Goal: Task Accomplishment & Management: Manage account settings

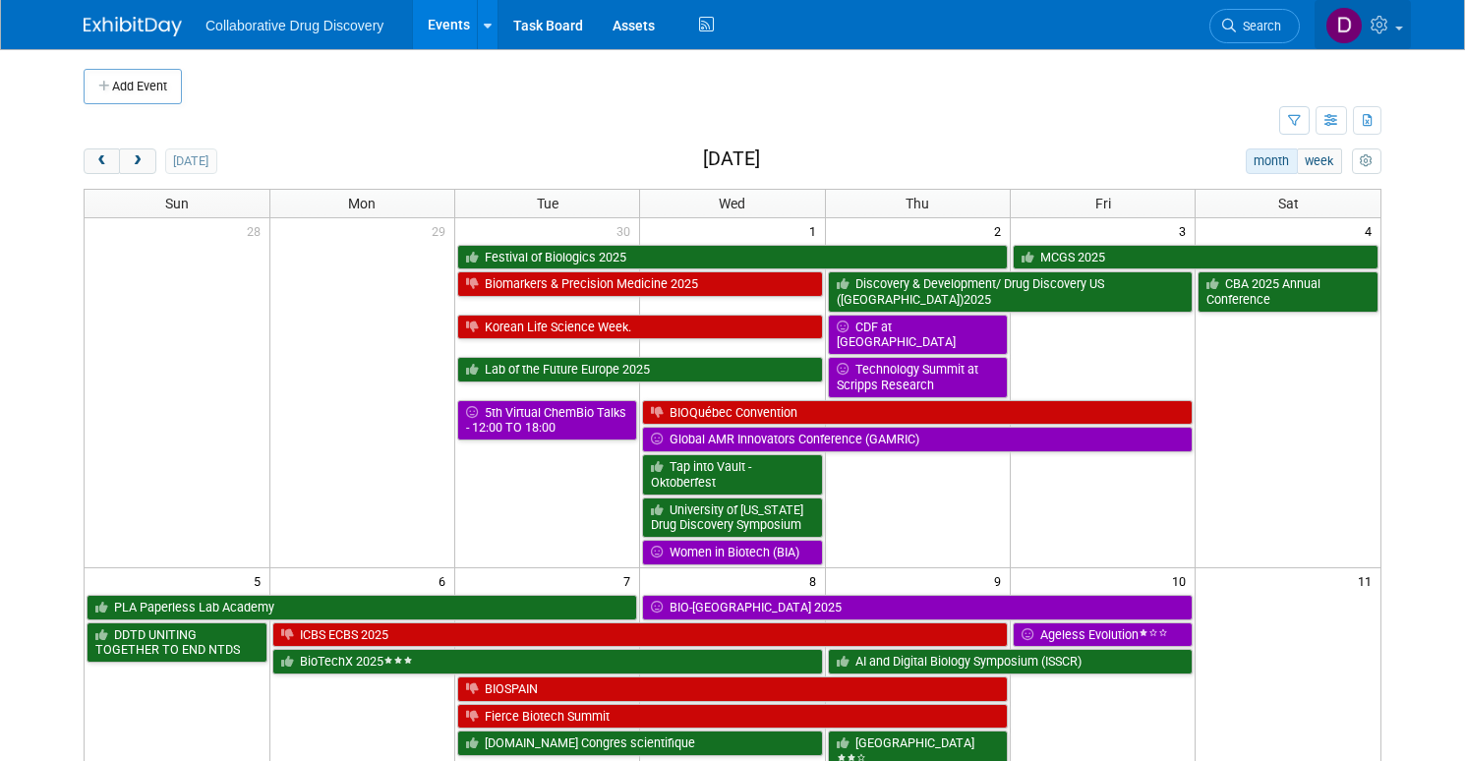
click at [1355, 26] on img at bounding box center [1343, 25] width 37 height 37
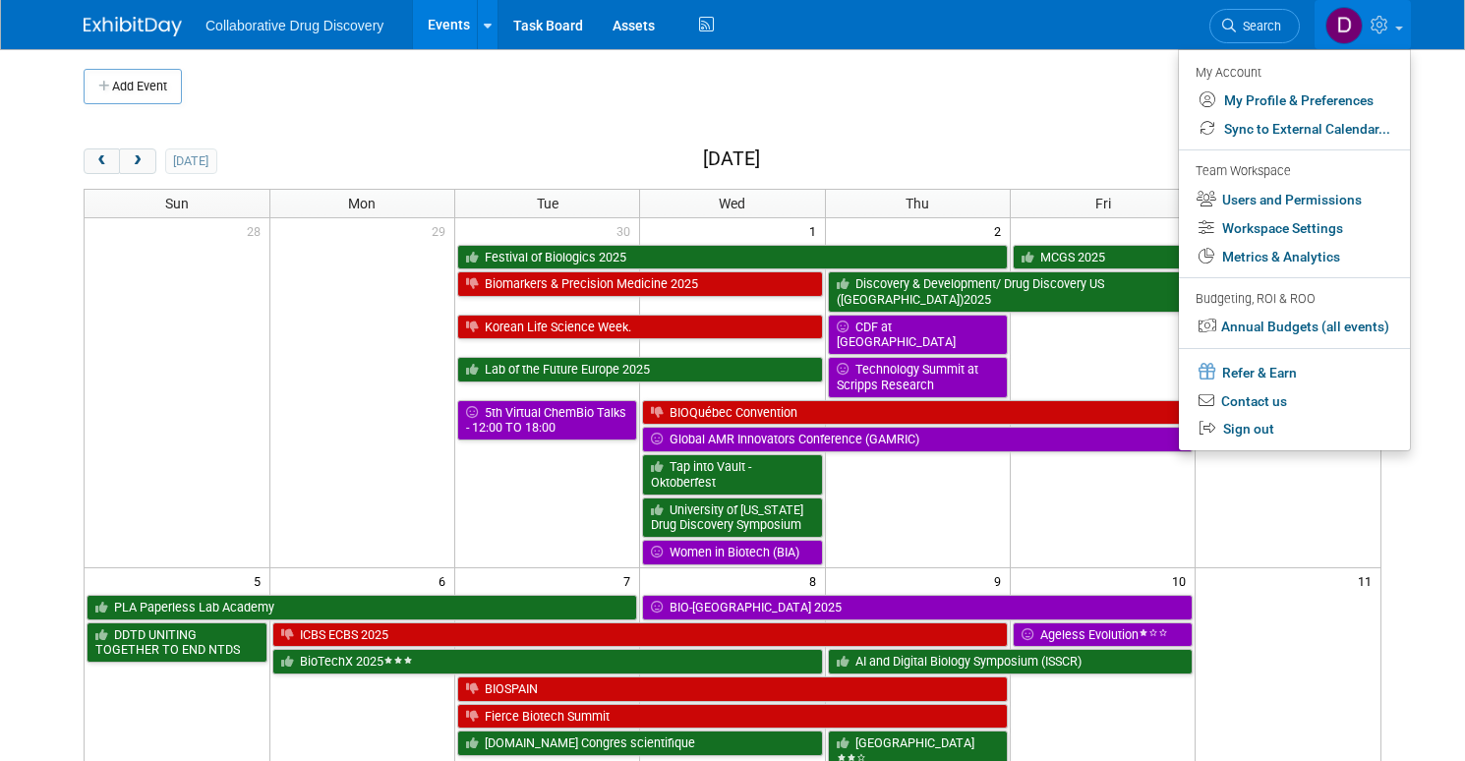
click at [1356, 29] on img at bounding box center [1343, 25] width 37 height 37
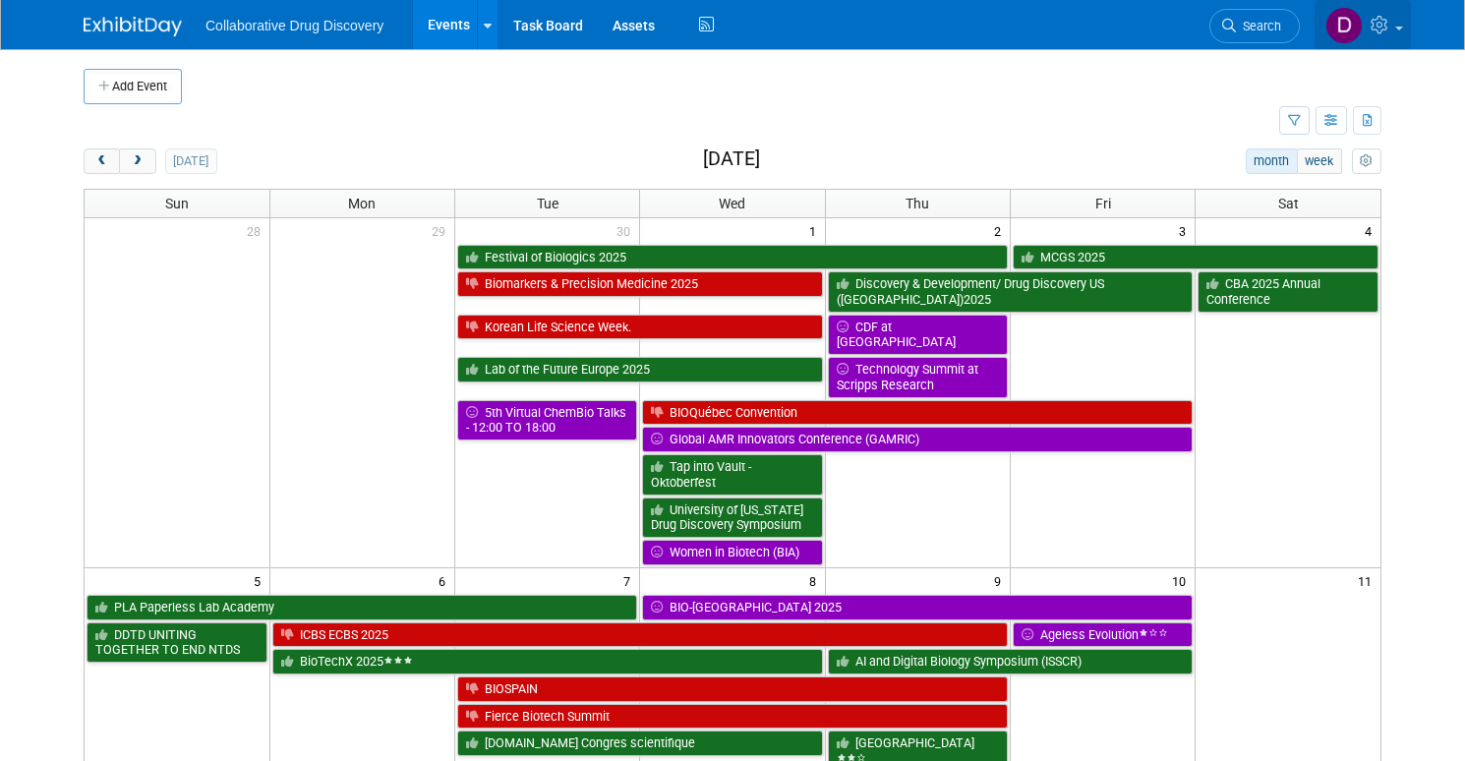
click at [1355, 22] on img at bounding box center [1343, 25] width 37 height 37
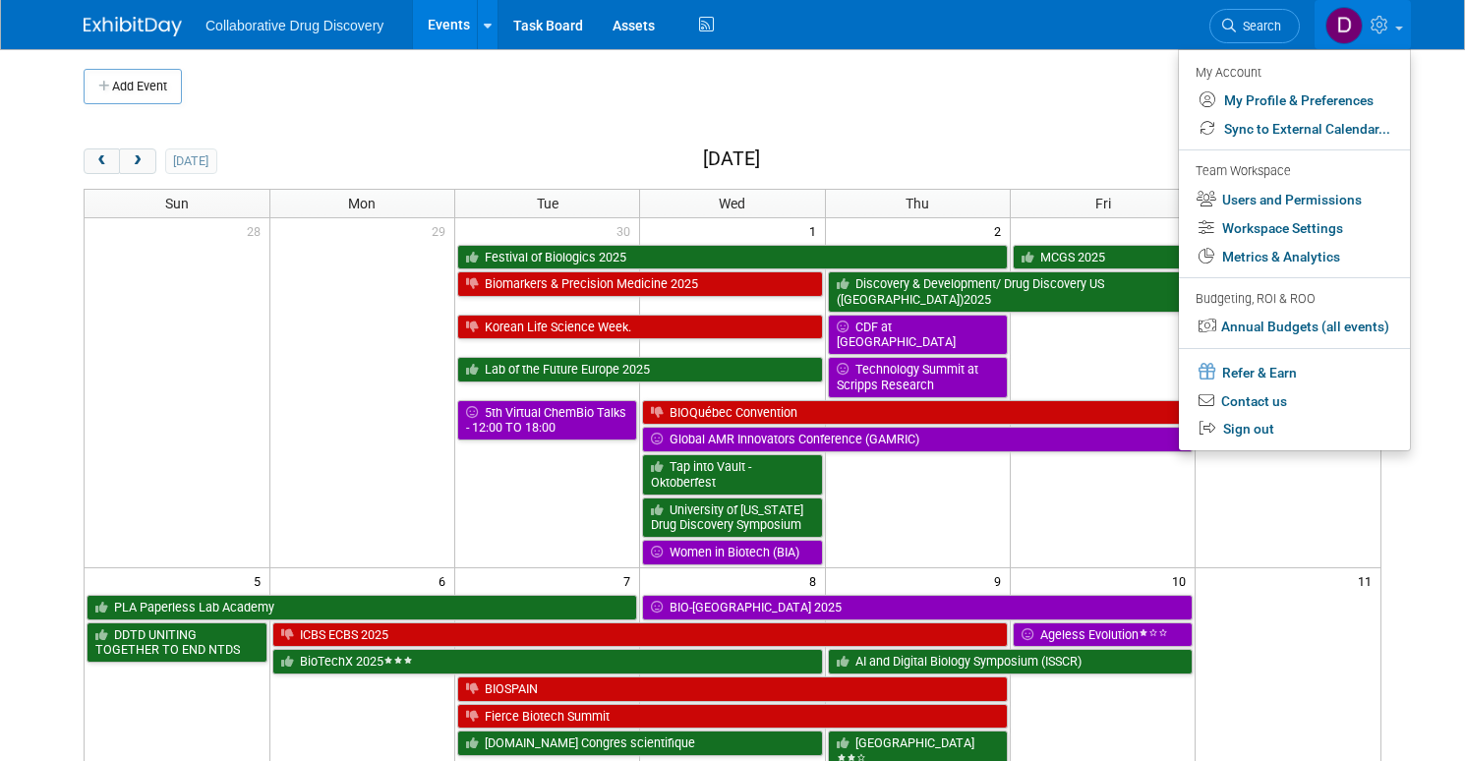
click at [105, 42] on div "Collaborative Drug Discovery Events Add Event Bulk Upload Events Shareable Even…" at bounding box center [733, 24] width 1298 height 49
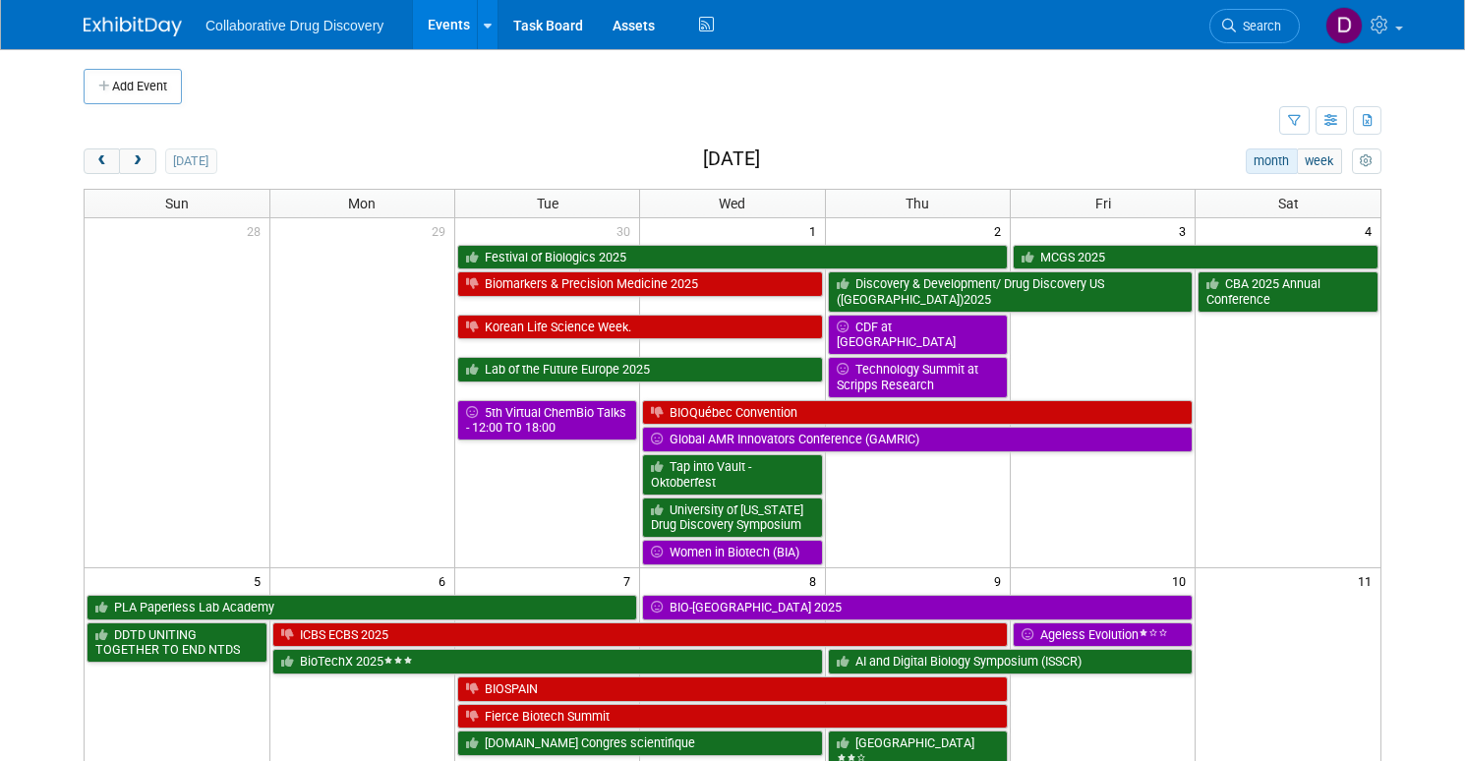
click at [110, 30] on img at bounding box center [133, 27] width 98 height 20
click at [1393, 29] on icon at bounding box center [1381, 25] width 23 height 18
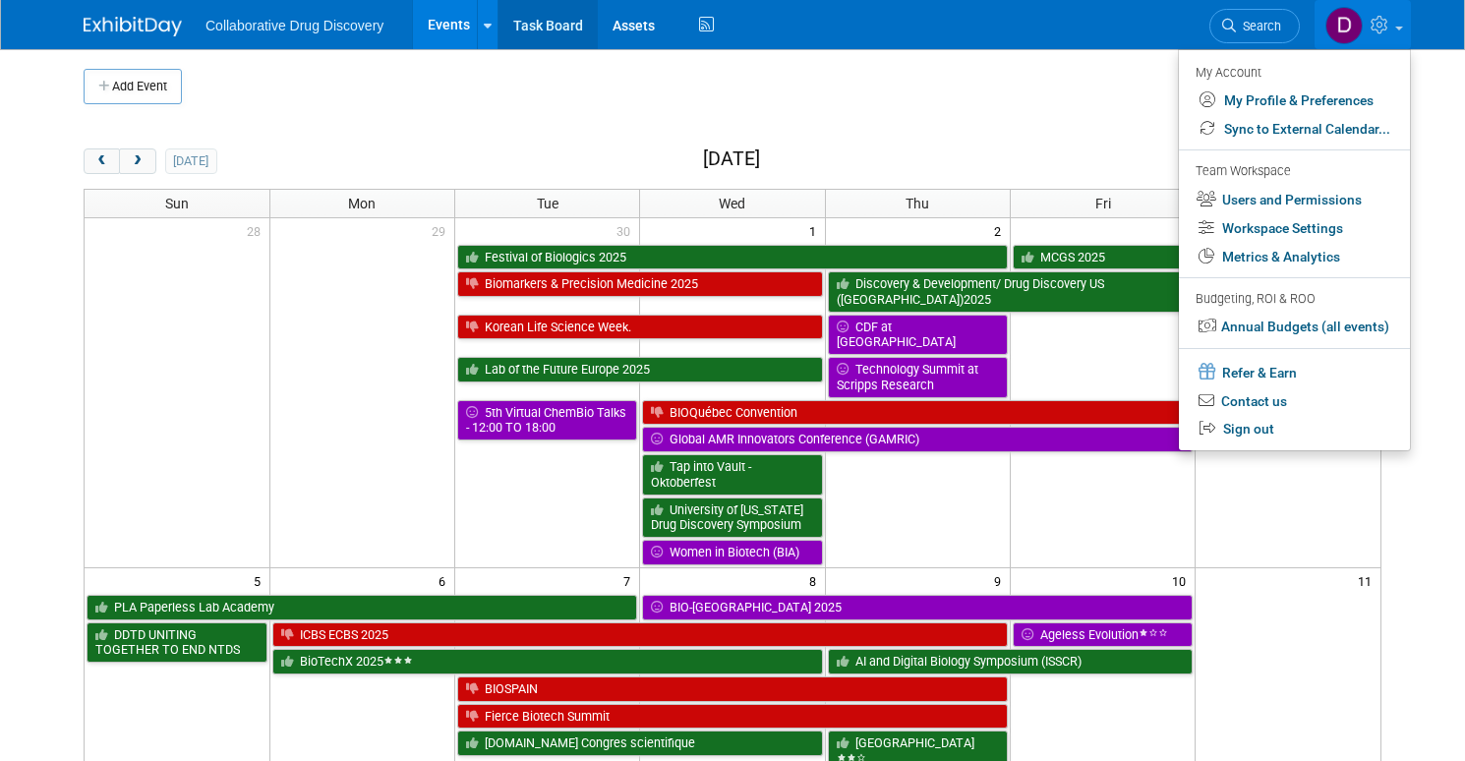
click at [529, 22] on link "Task Board" at bounding box center [547, 24] width 99 height 49
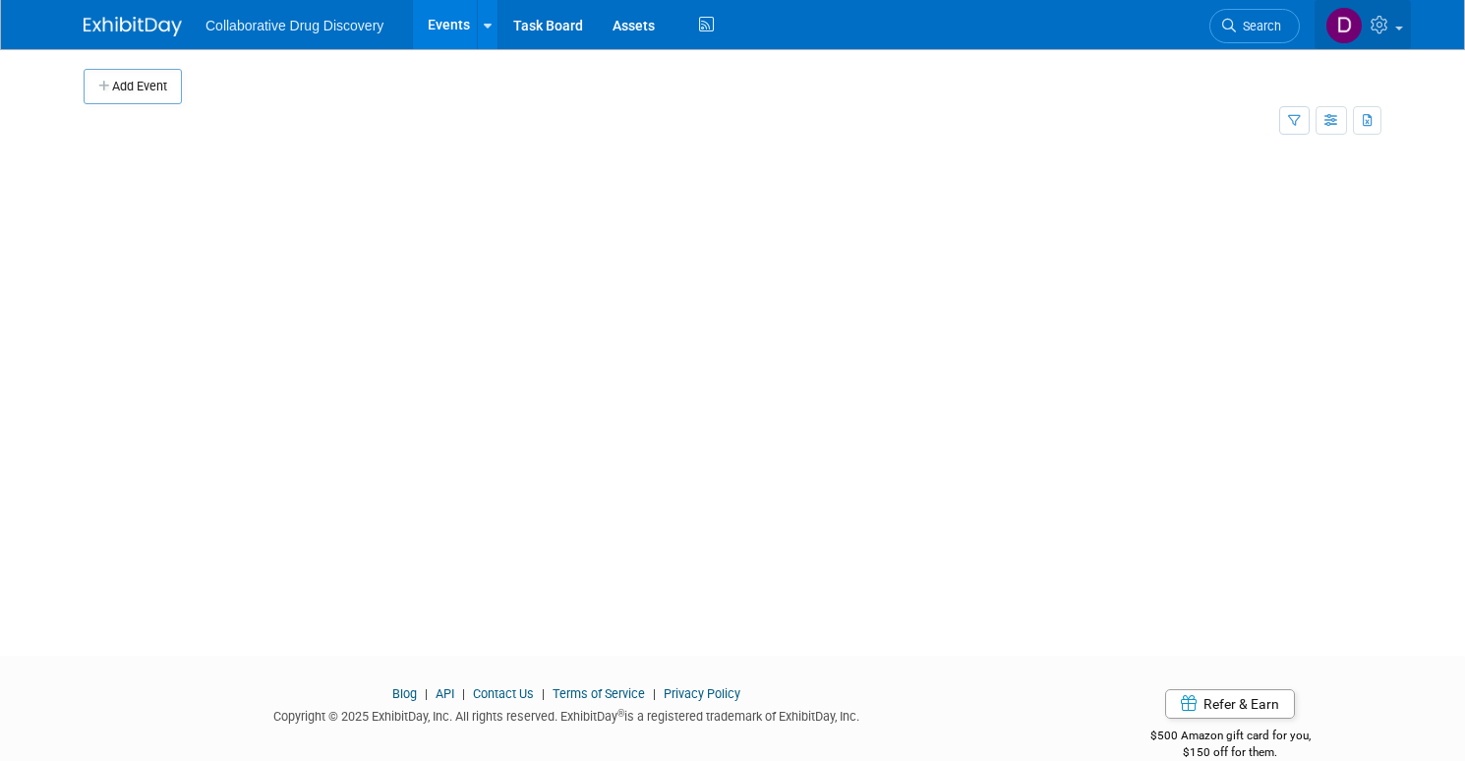
drag, startPoint x: 1336, startPoint y: 18, endPoint x: 1348, endPoint y: 20, distance: 12.0
click at [1337, 18] on link at bounding box center [1362, 24] width 96 height 49
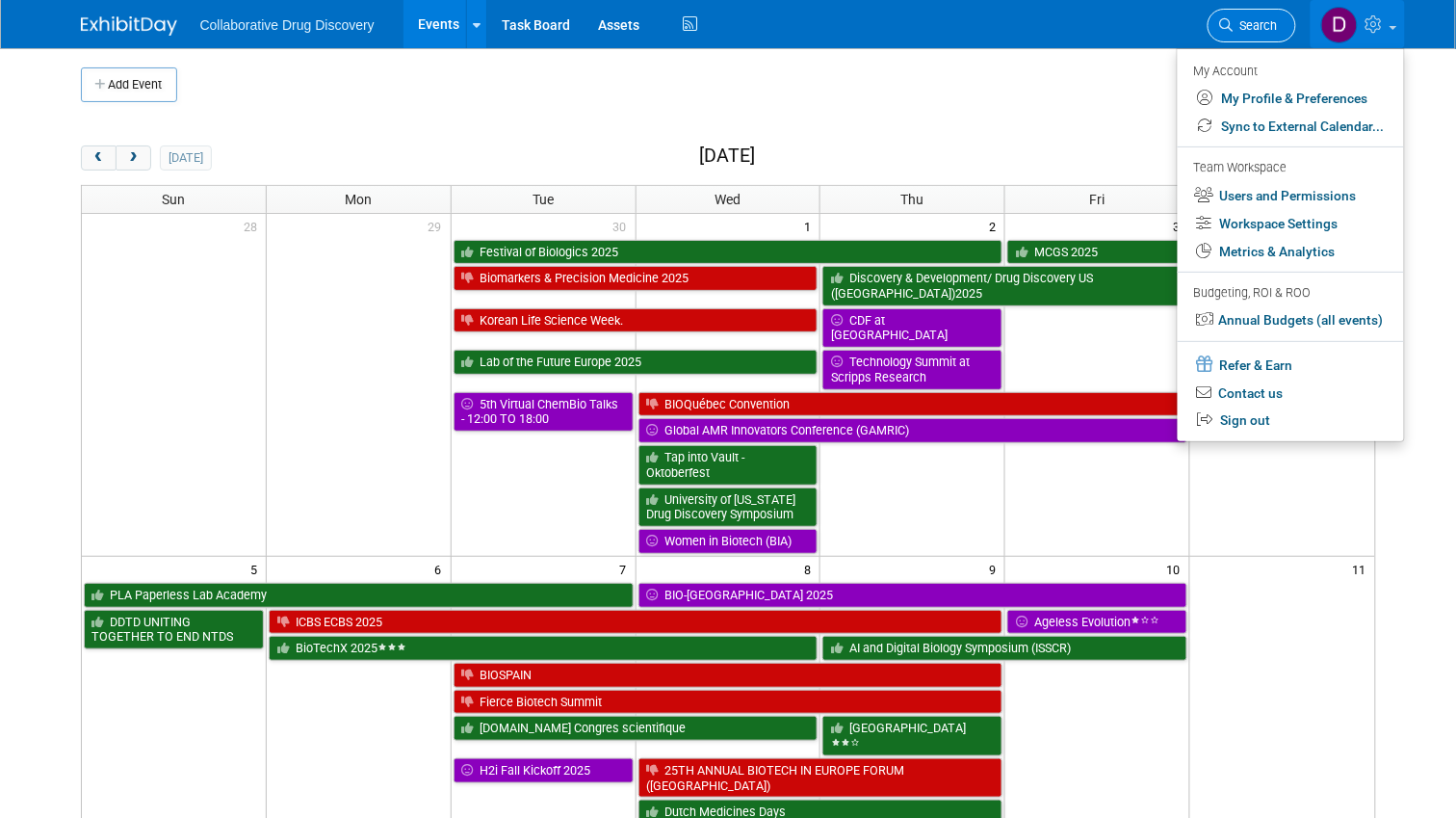
click at [1274, 24] on span "Search" at bounding box center [1255, 25] width 44 height 15
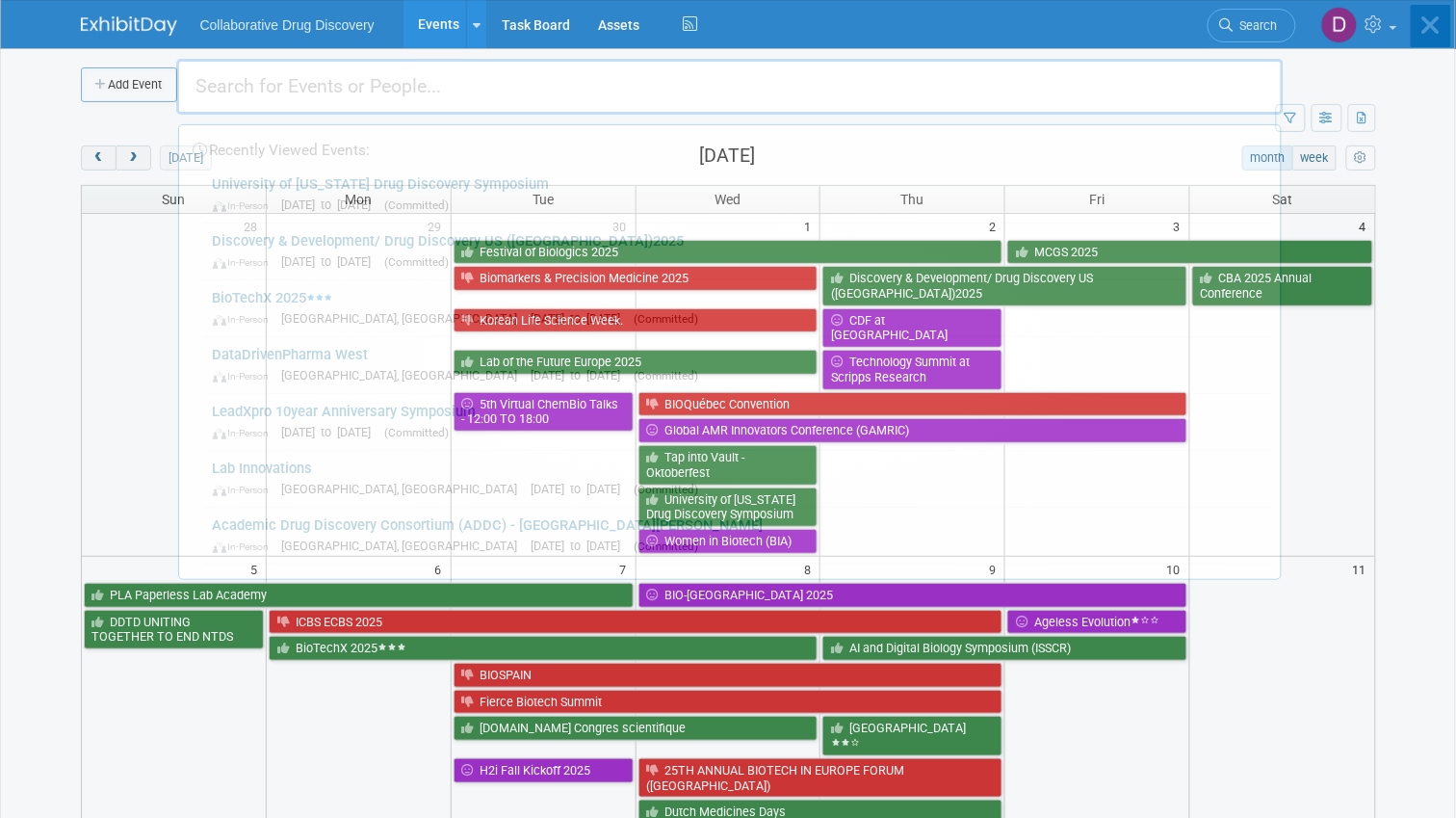
click at [1273, 24] on div "Recently Viewed Events: University of Michigan Drug Discovery Symposium In-Pers…" at bounding box center [730, 290] width 1108 height 579
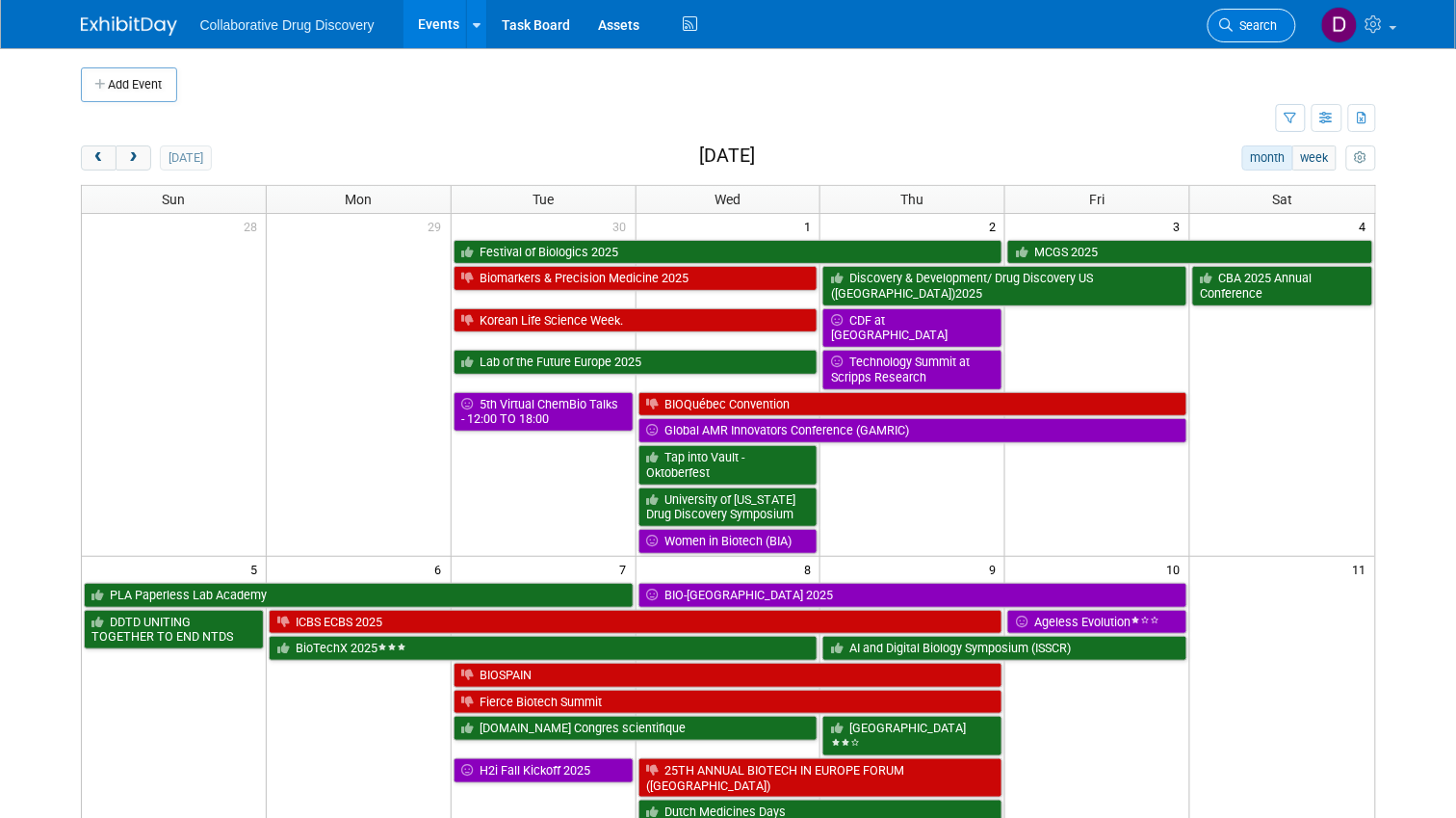
click at [1268, 20] on span "Search" at bounding box center [1255, 25] width 44 height 15
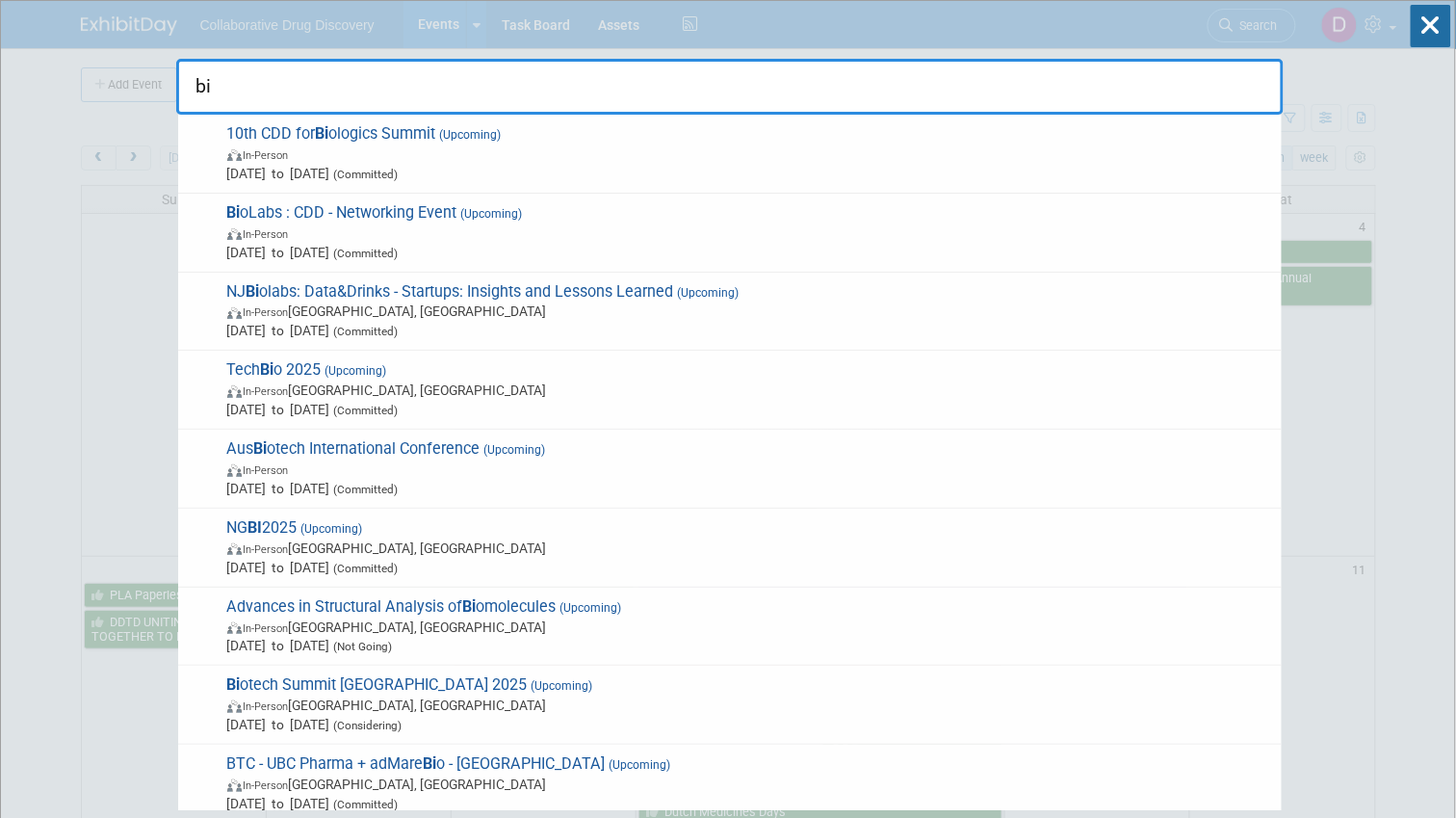
type input "b"
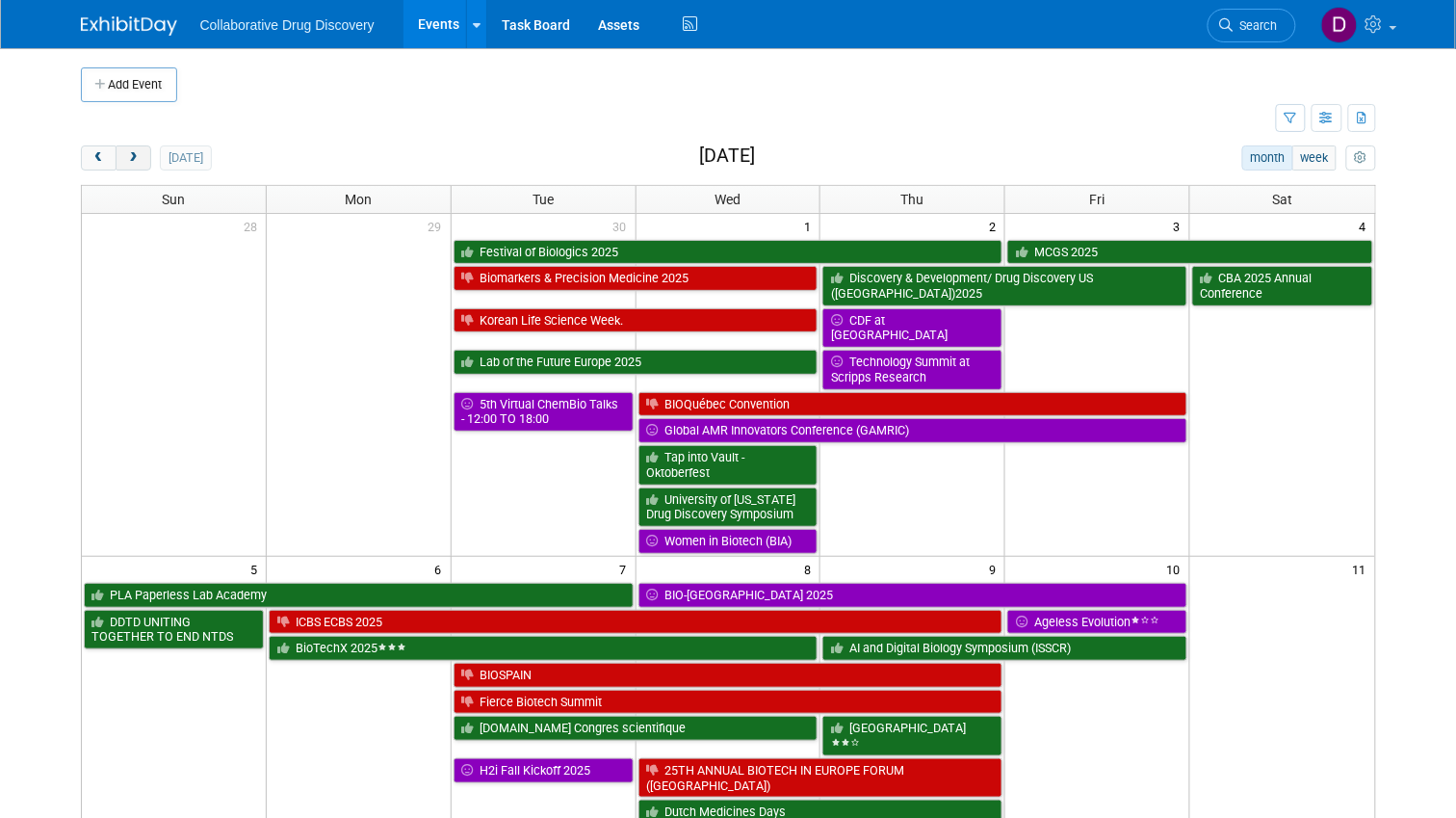
click at [129, 162] on button "next" at bounding box center [133, 158] width 35 height 25
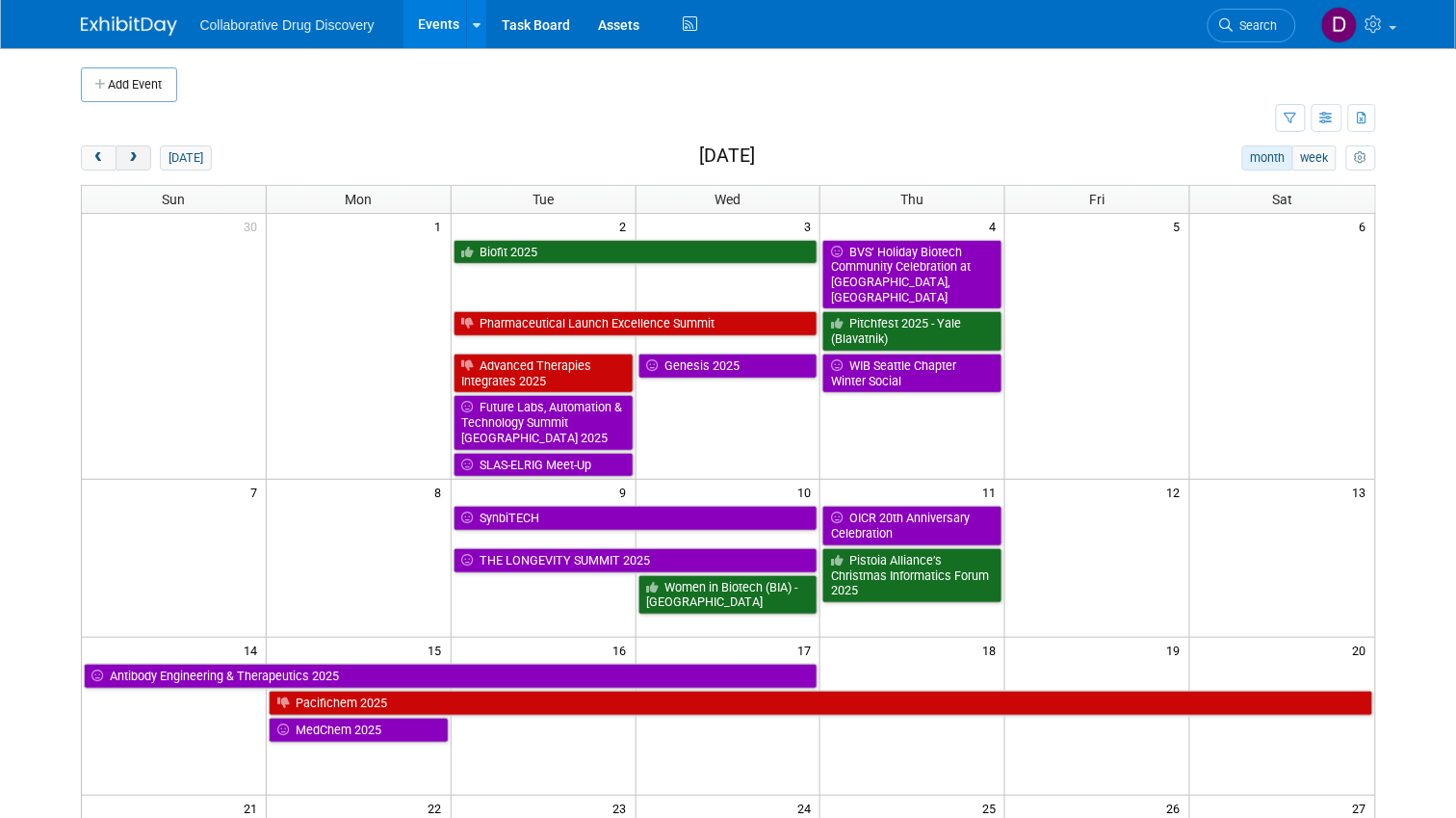
click at [129, 162] on button "next" at bounding box center [133, 158] width 35 height 25
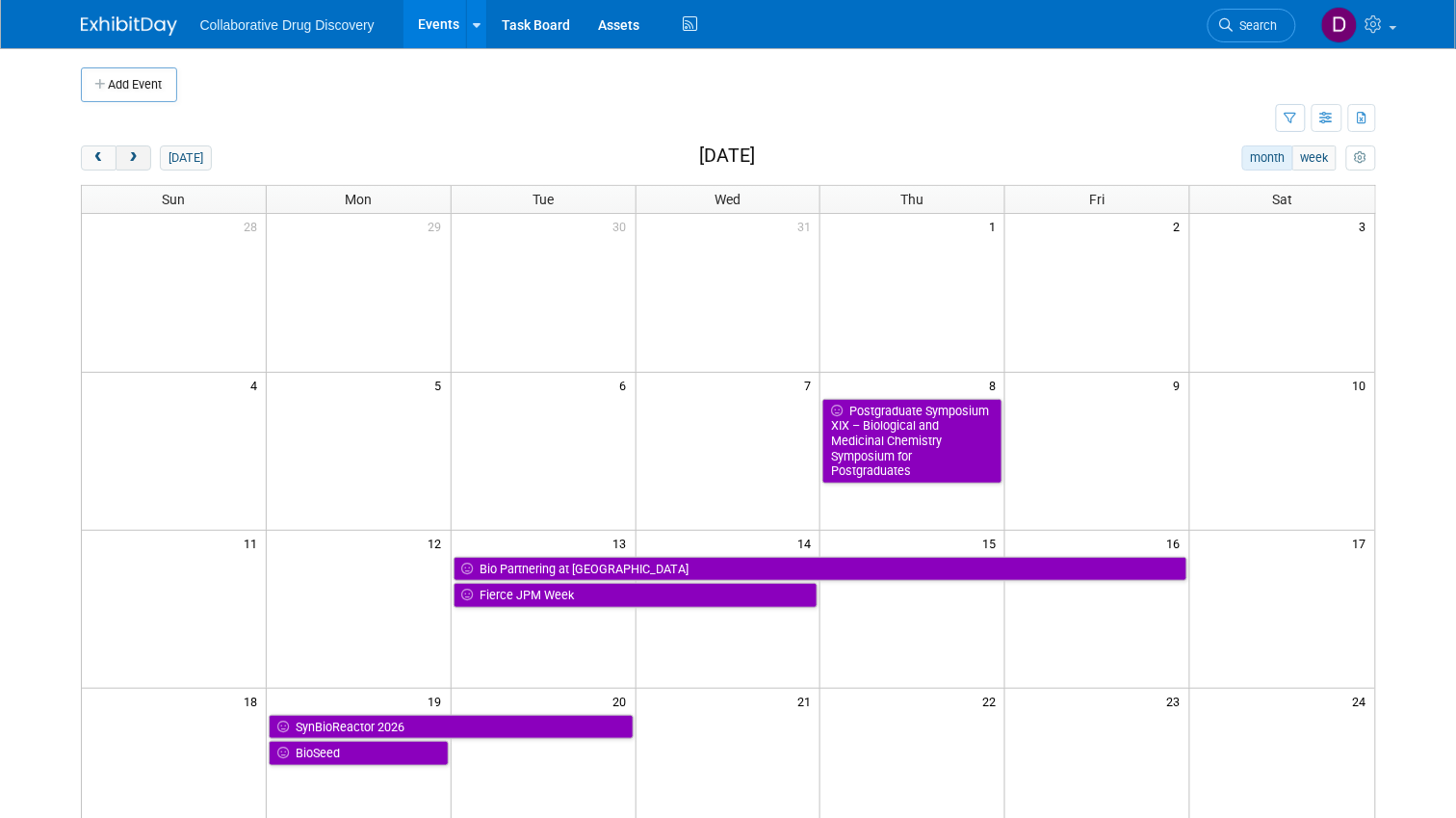
click at [128, 162] on button "next" at bounding box center [133, 158] width 35 height 25
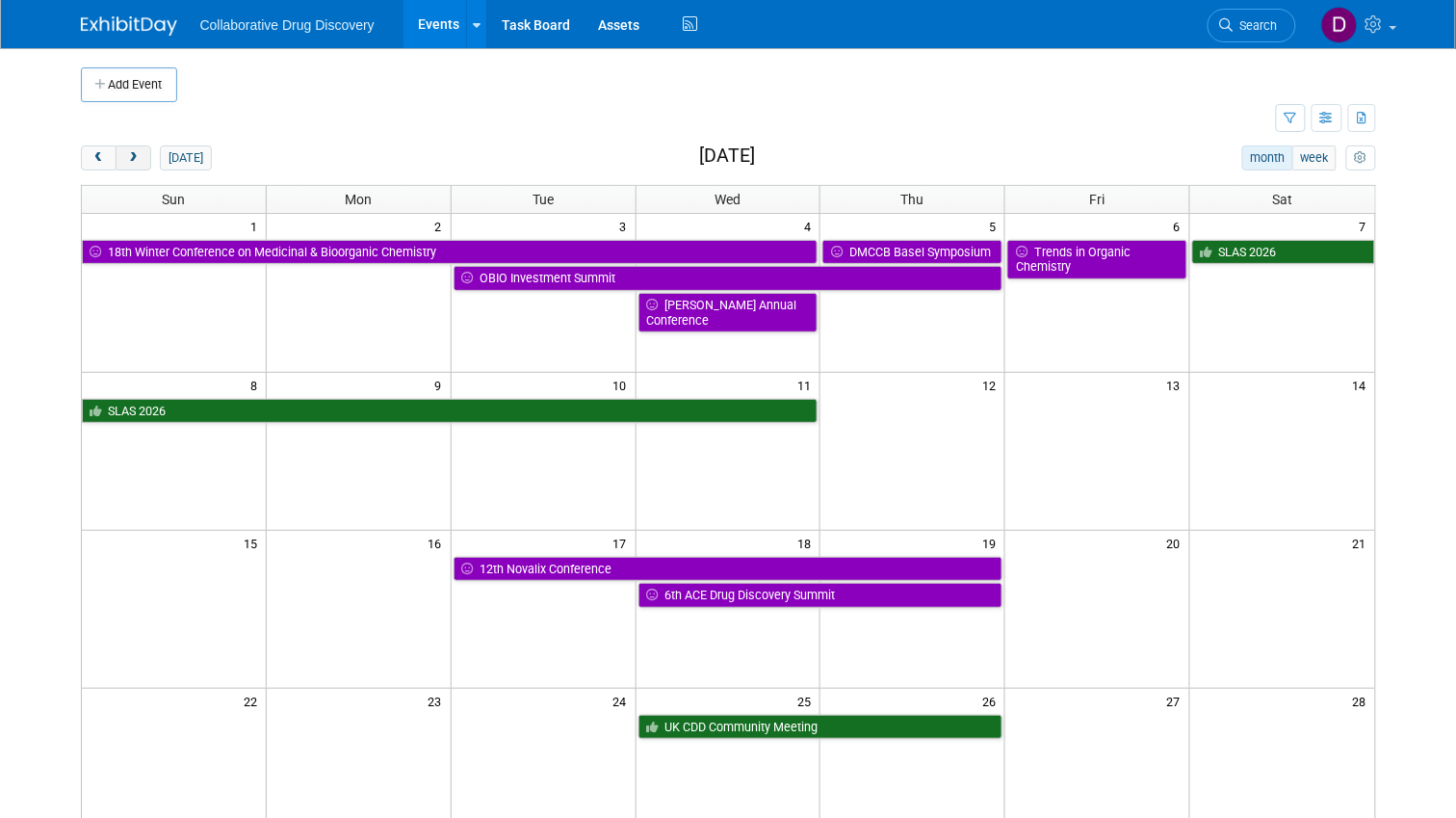
click at [128, 162] on button "next" at bounding box center [133, 158] width 35 height 25
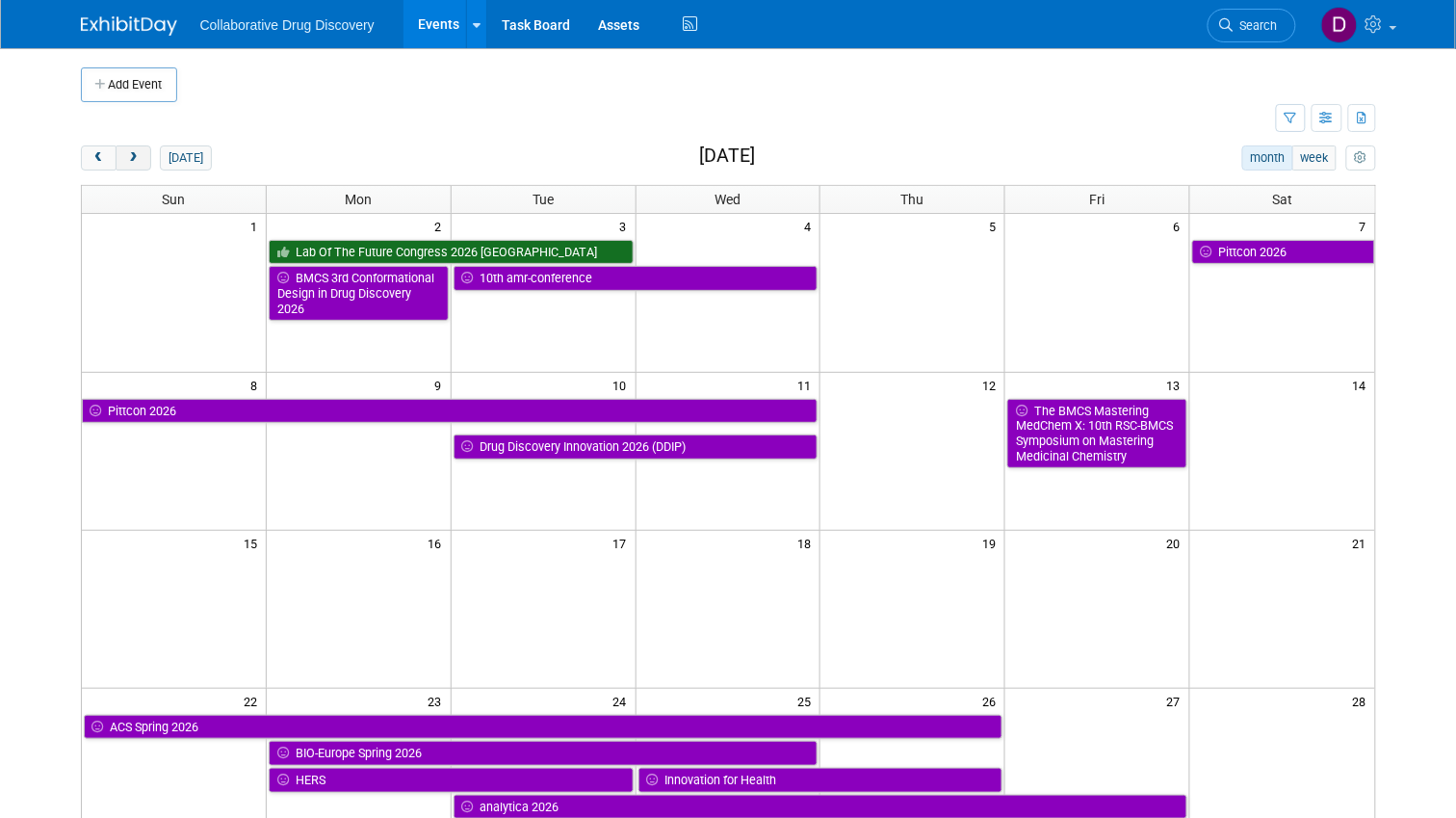
click at [128, 162] on span "next" at bounding box center [133, 158] width 15 height 13
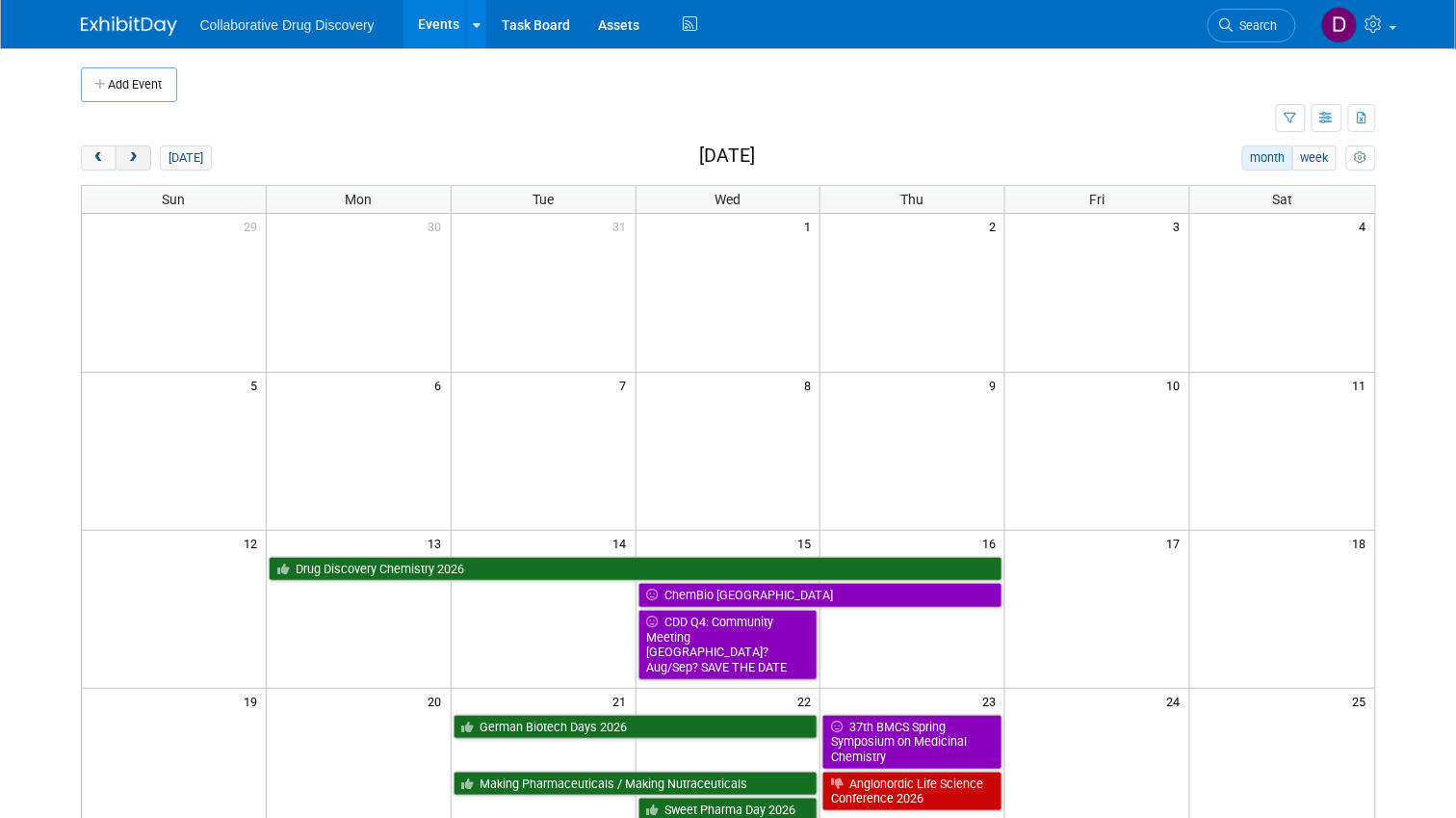
click at [128, 162] on span "next" at bounding box center [133, 158] width 15 height 13
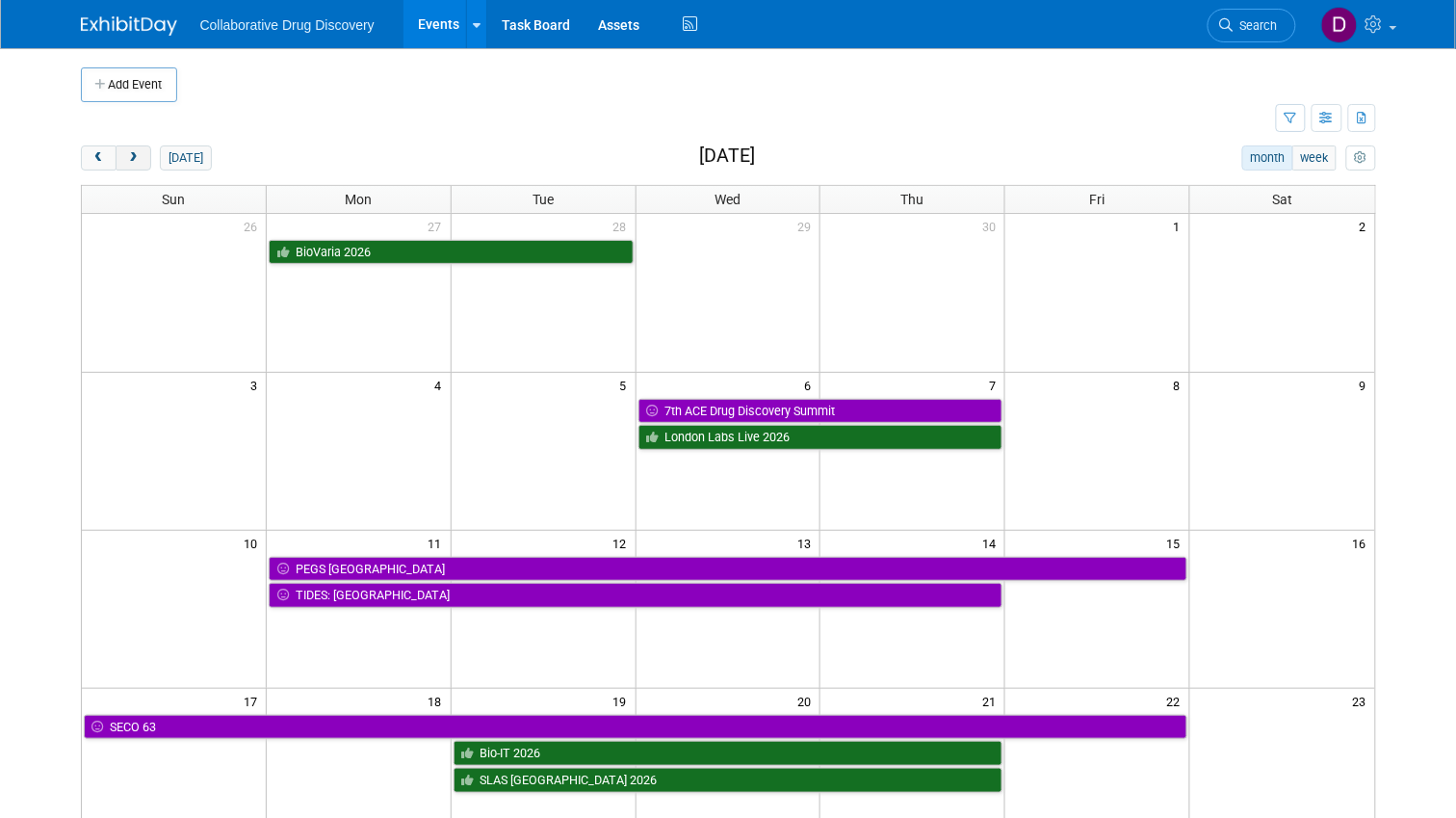
click at [126, 162] on span "next" at bounding box center [133, 158] width 15 height 13
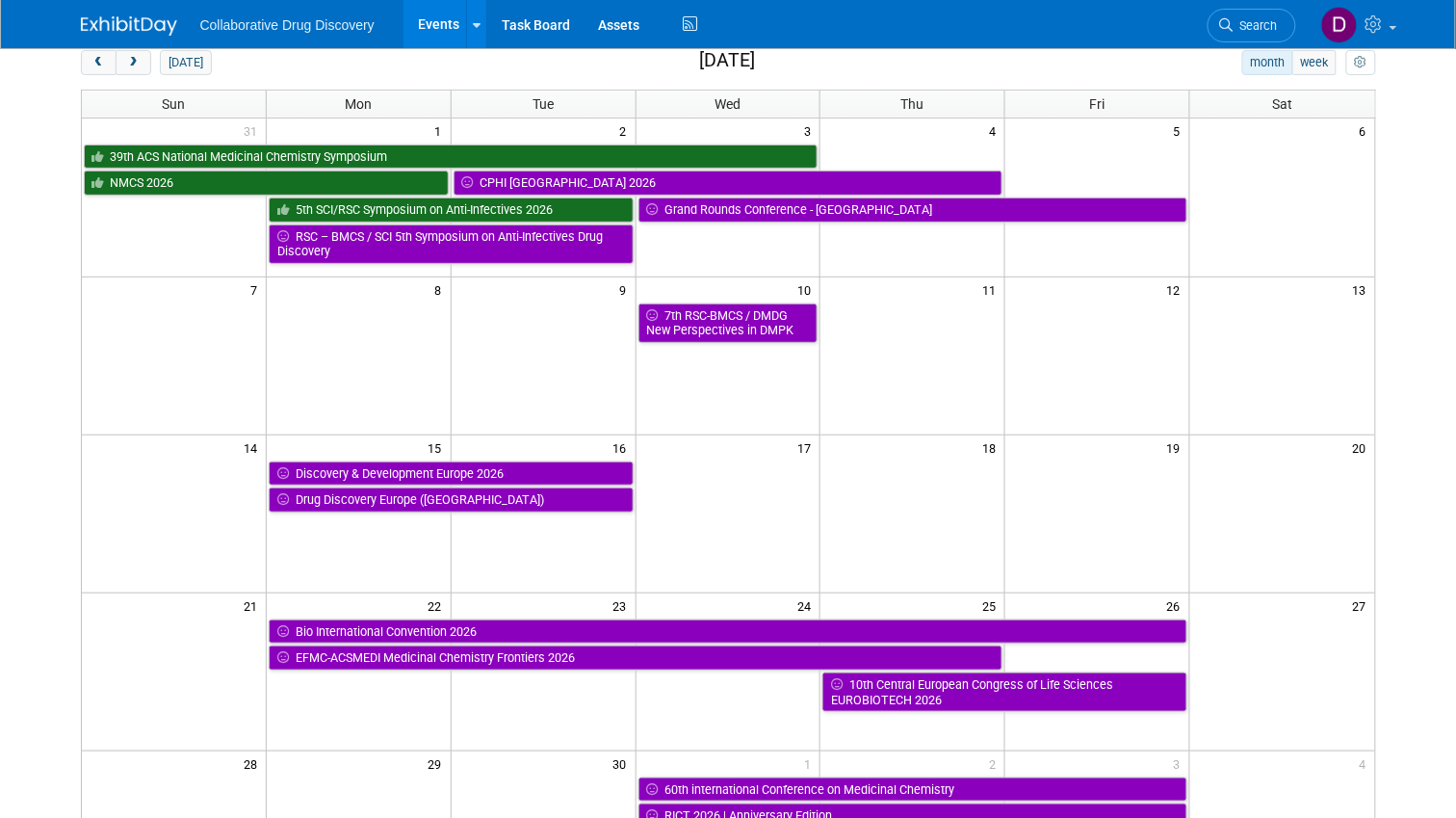
scroll to position [72, 0]
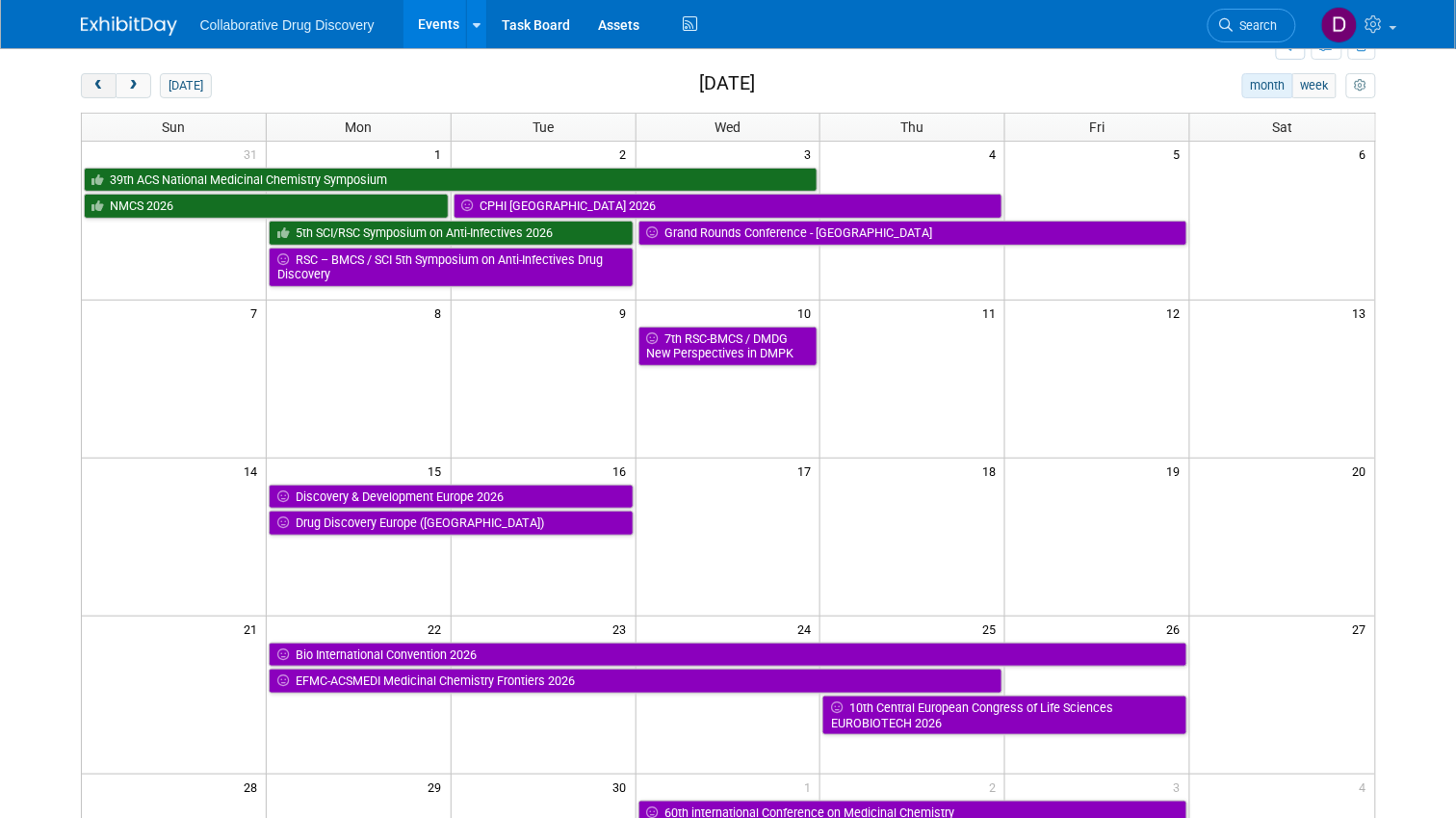
click at [81, 85] on button "prev" at bounding box center [99, 86] width 35 height 25
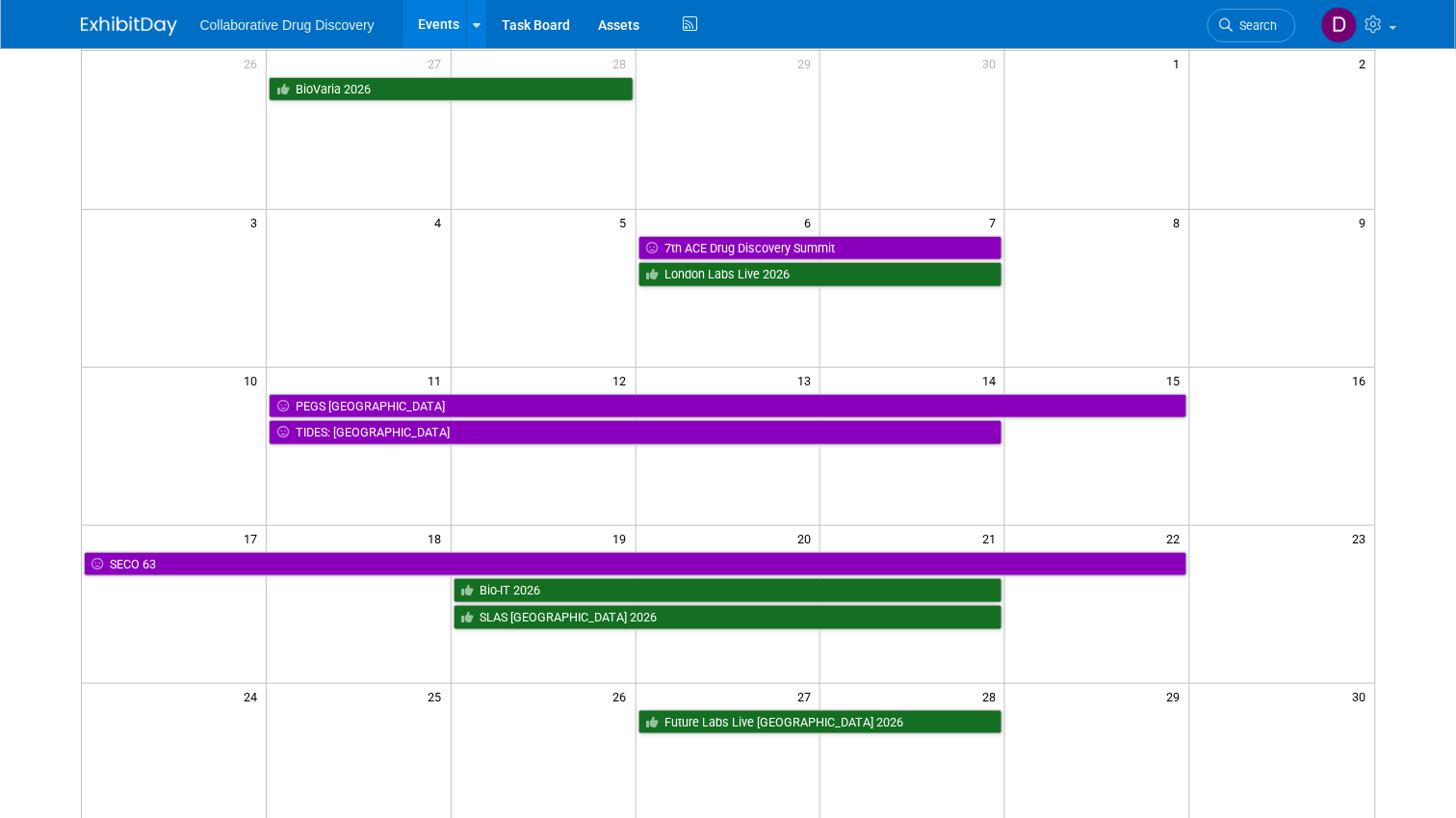
scroll to position [260, 0]
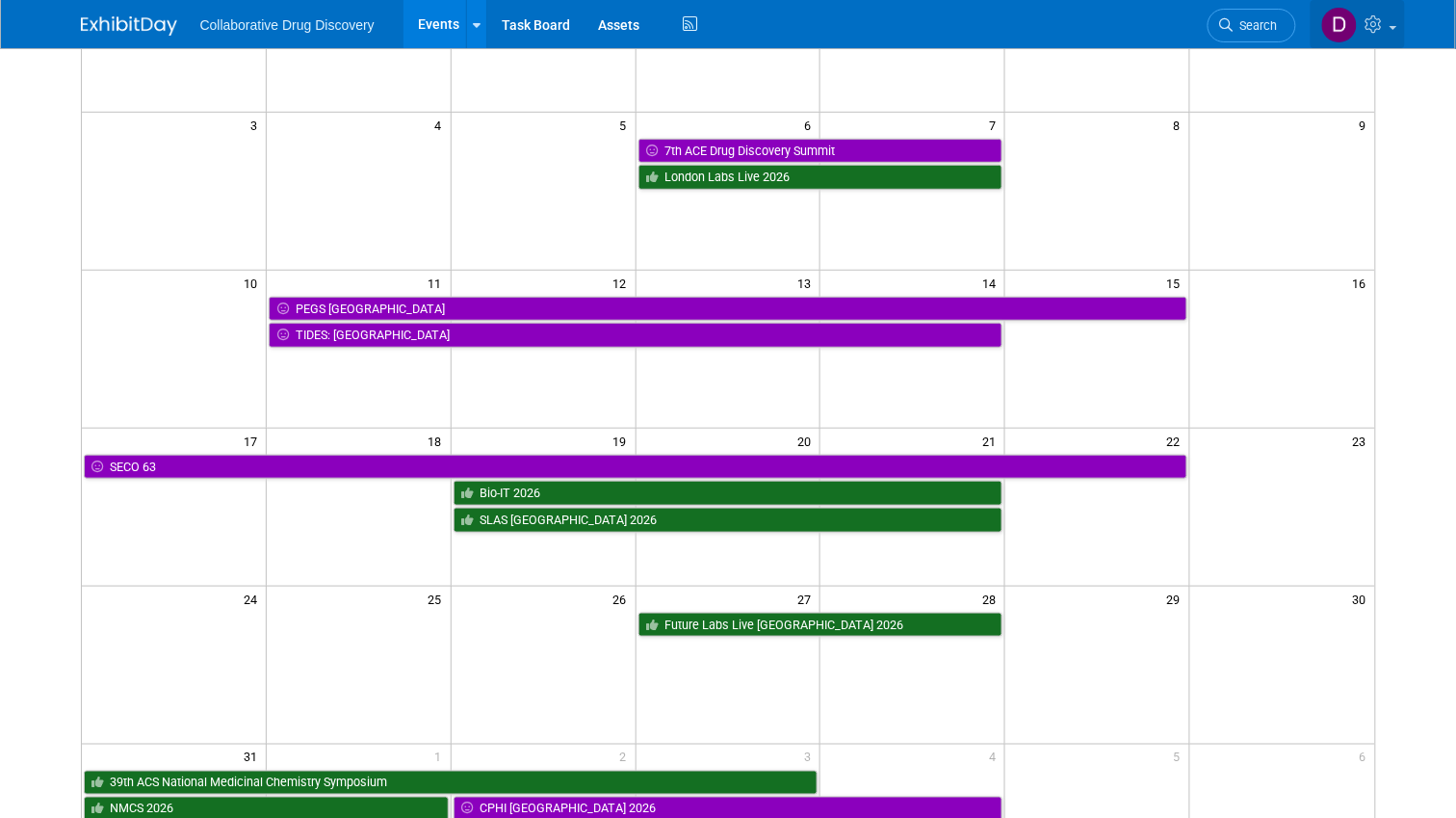
click at [1356, 16] on img at bounding box center [1339, 24] width 36 height 36
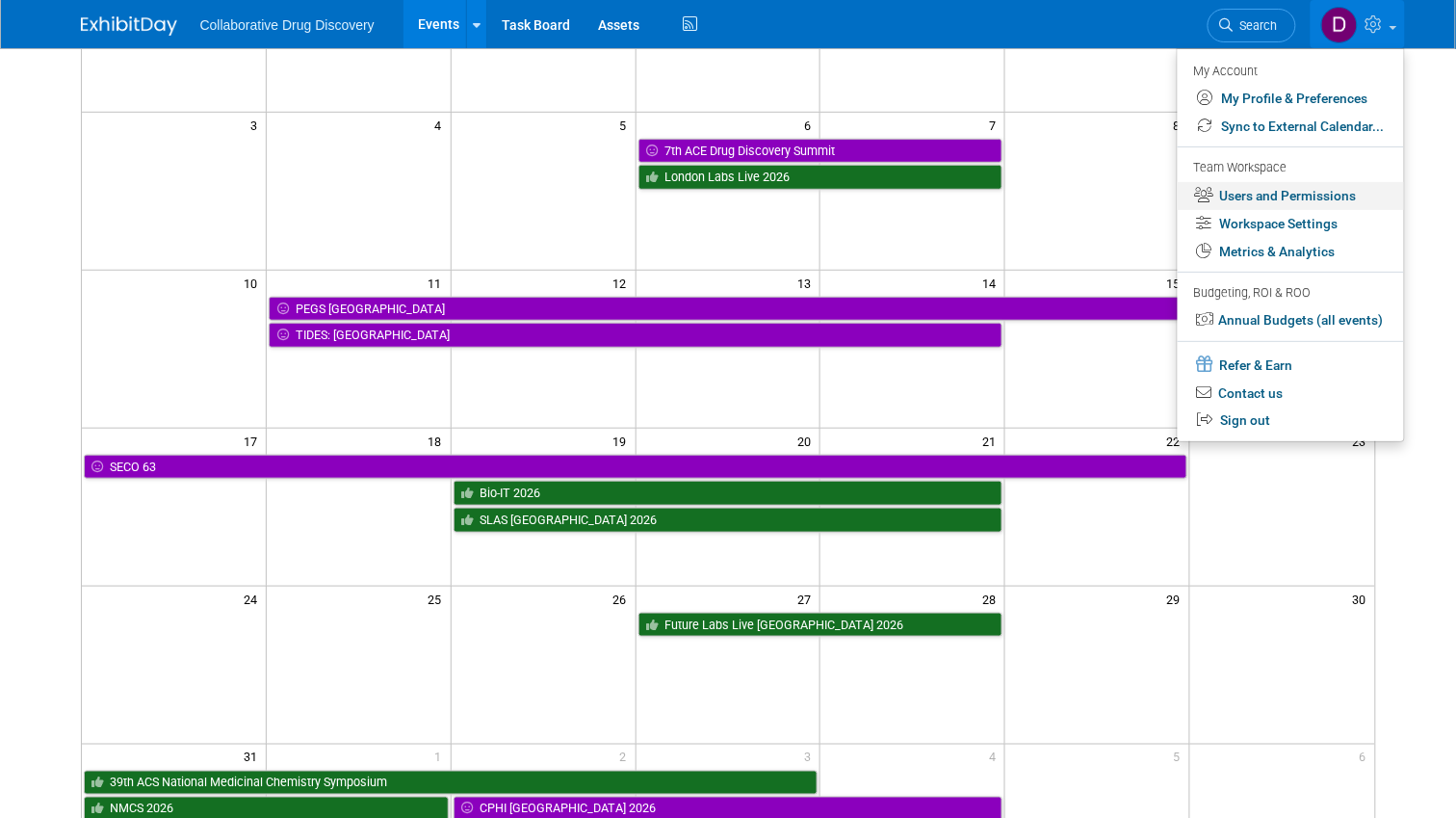
click at [1304, 196] on link "Users and Permissions" at bounding box center [1290, 196] width 226 height 28
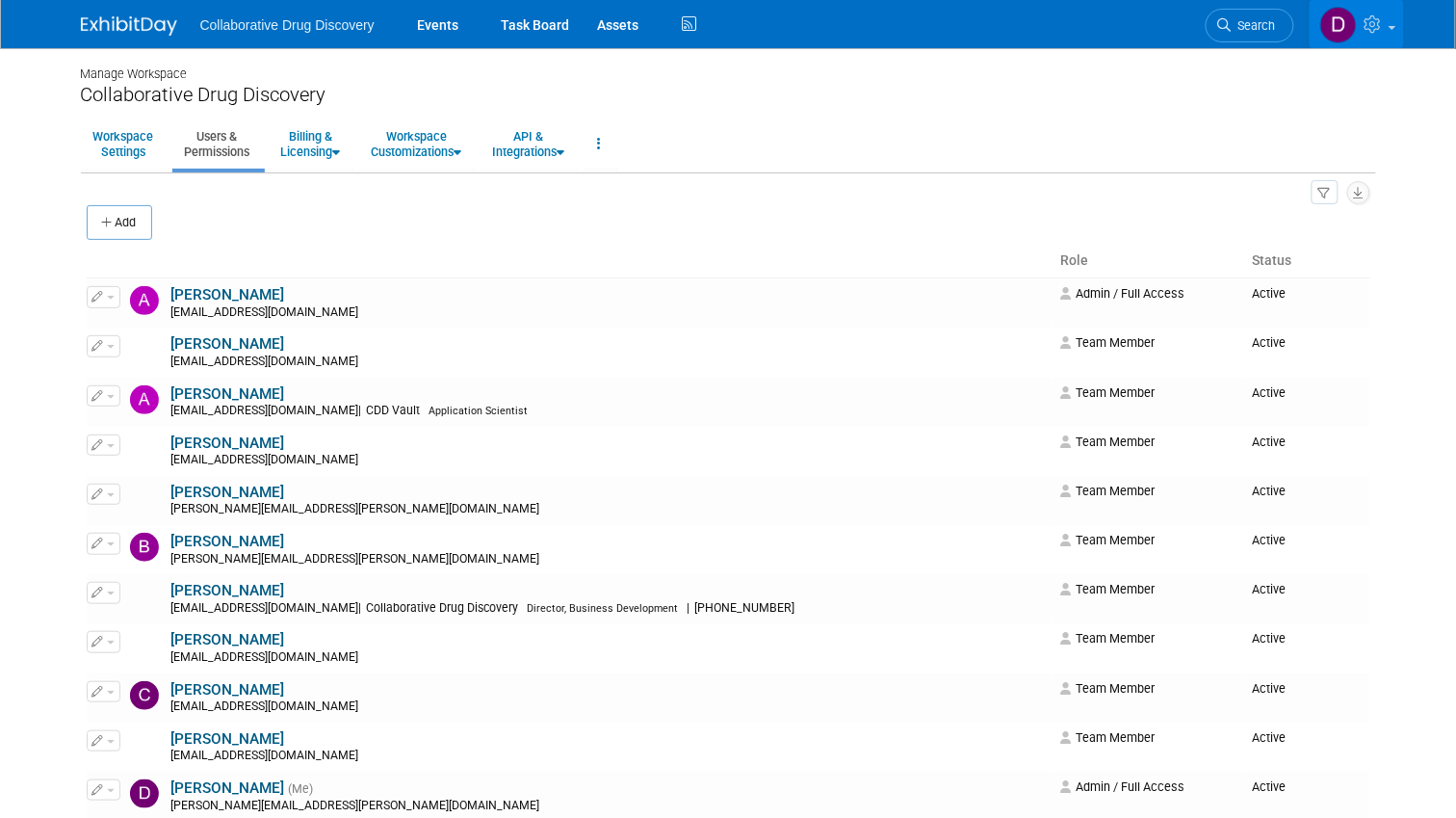
click at [1355, 28] on img at bounding box center [1338, 24] width 36 height 36
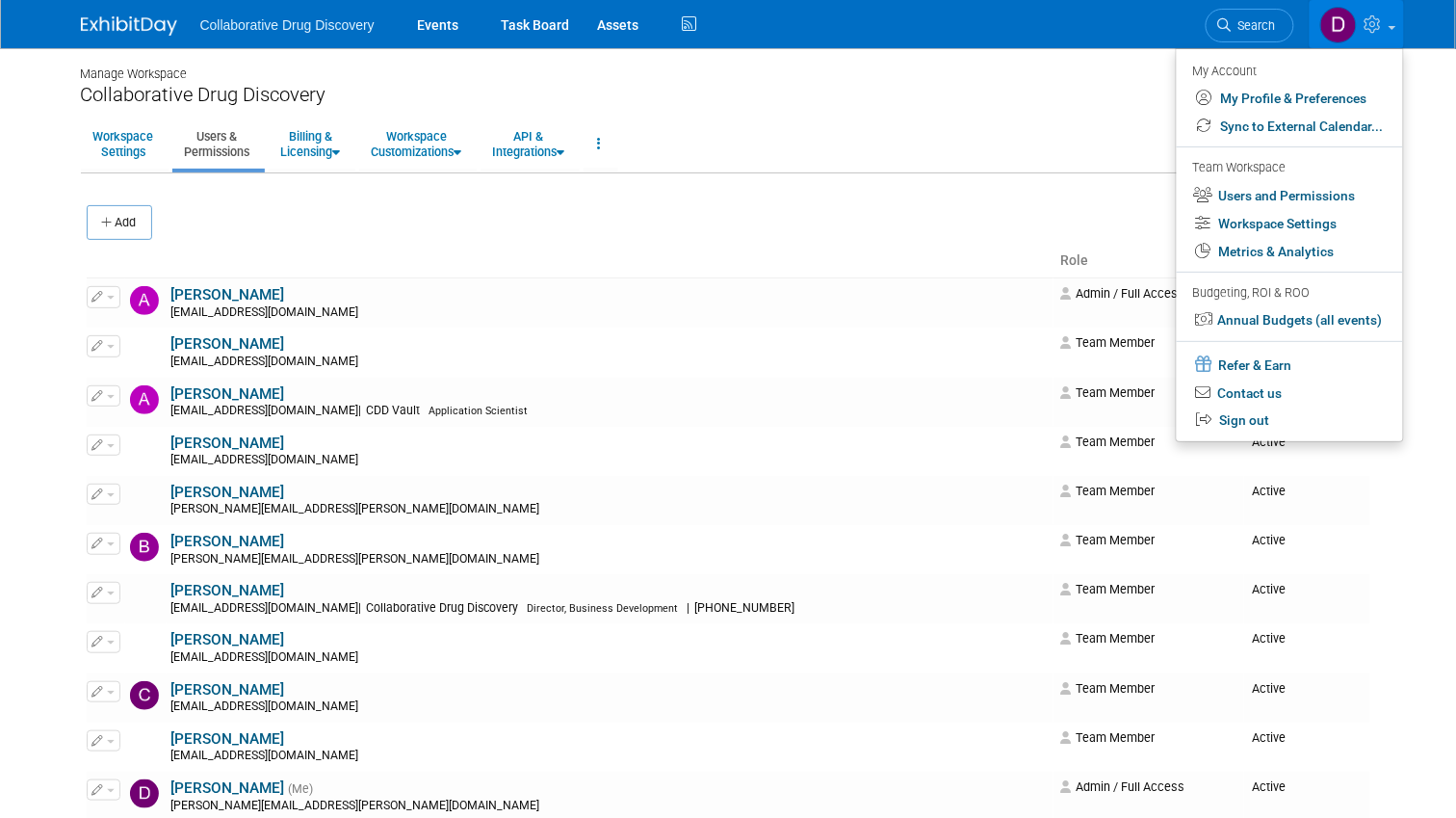
click at [1326, 82] on li "My Account" at bounding box center [1289, 70] width 226 height 28
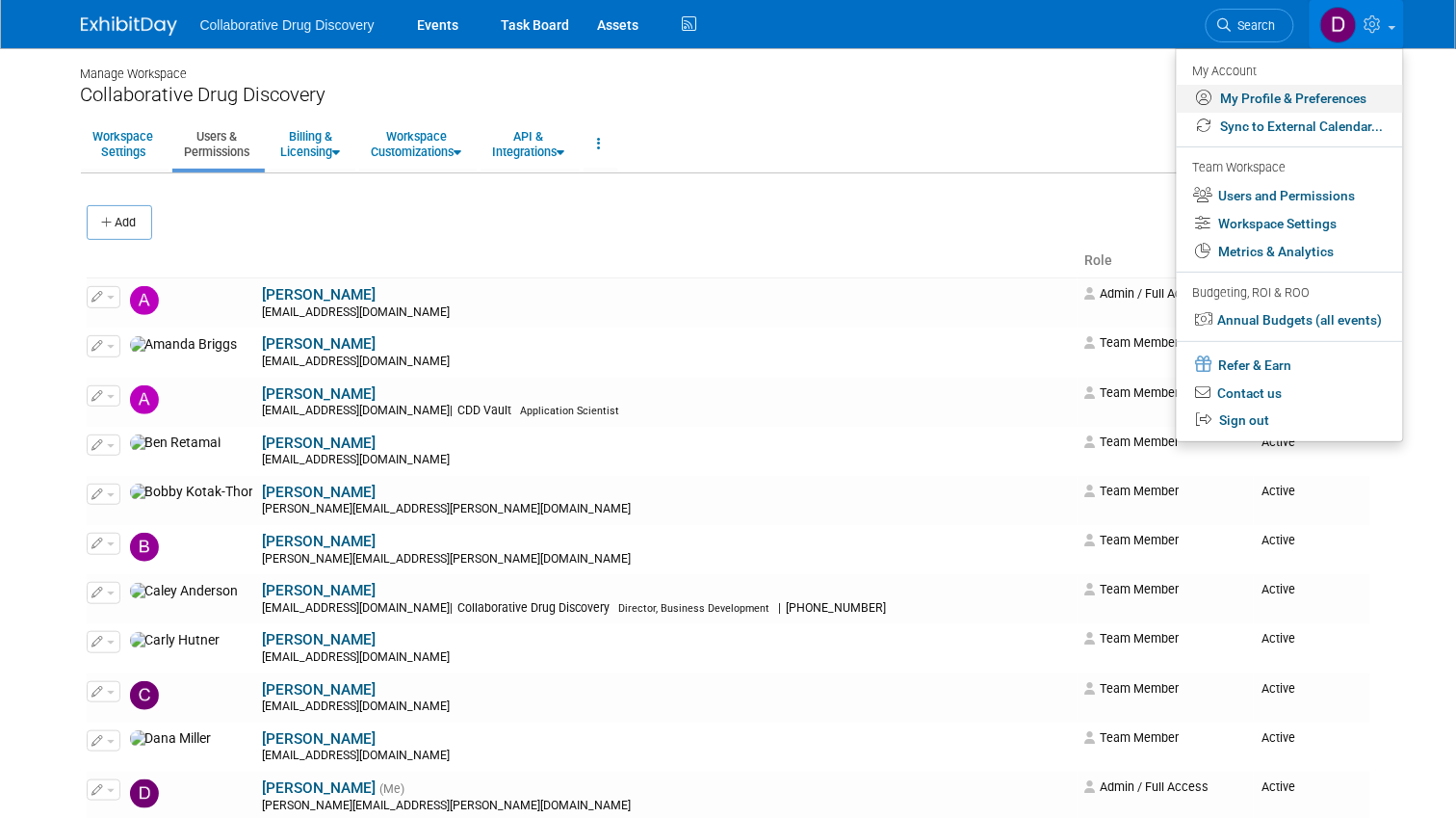
click at [1324, 90] on link "My Profile & Preferences" at bounding box center [1289, 99] width 226 height 28
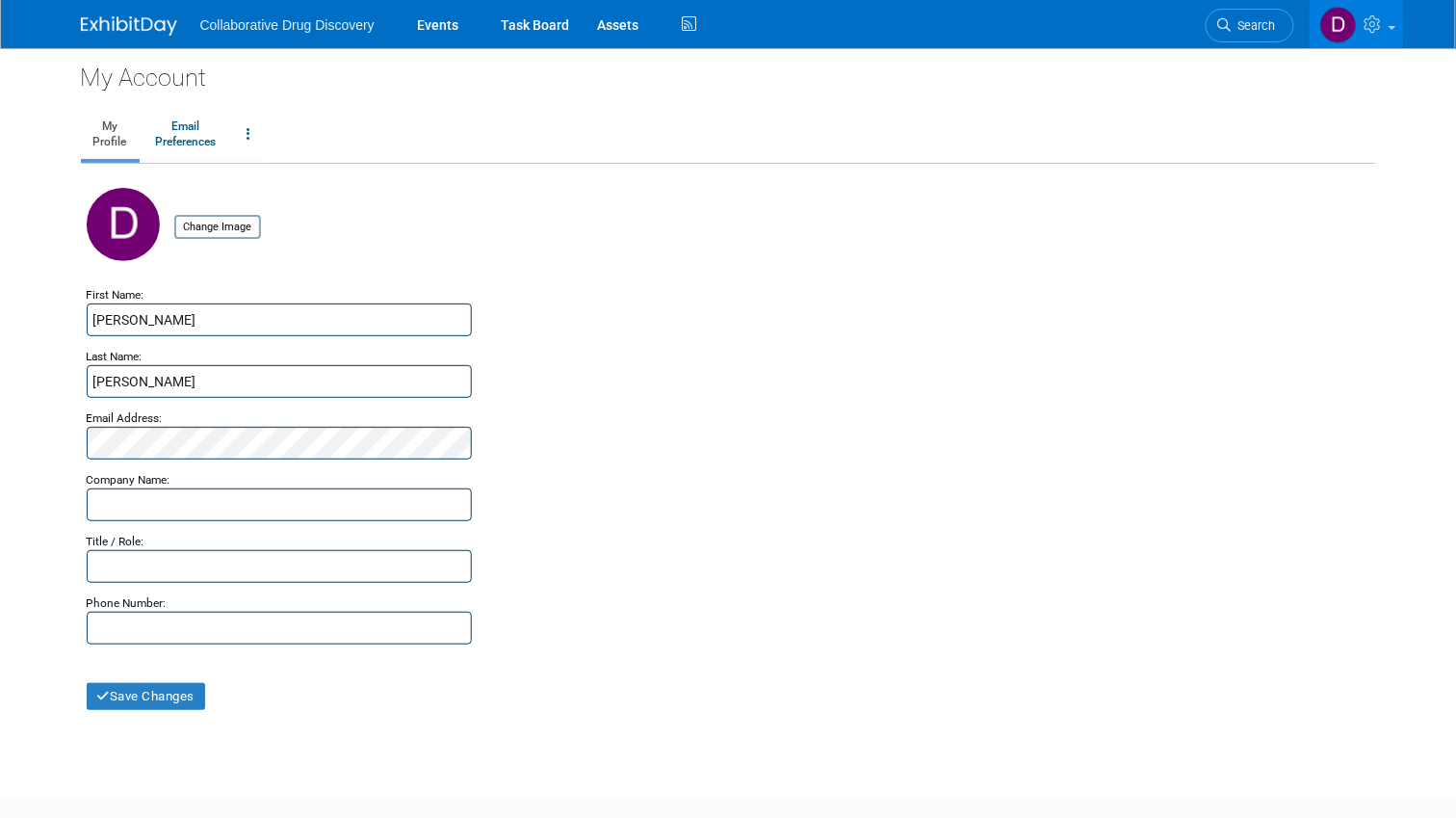
click at [1343, 31] on img at bounding box center [1338, 24] width 36 height 36
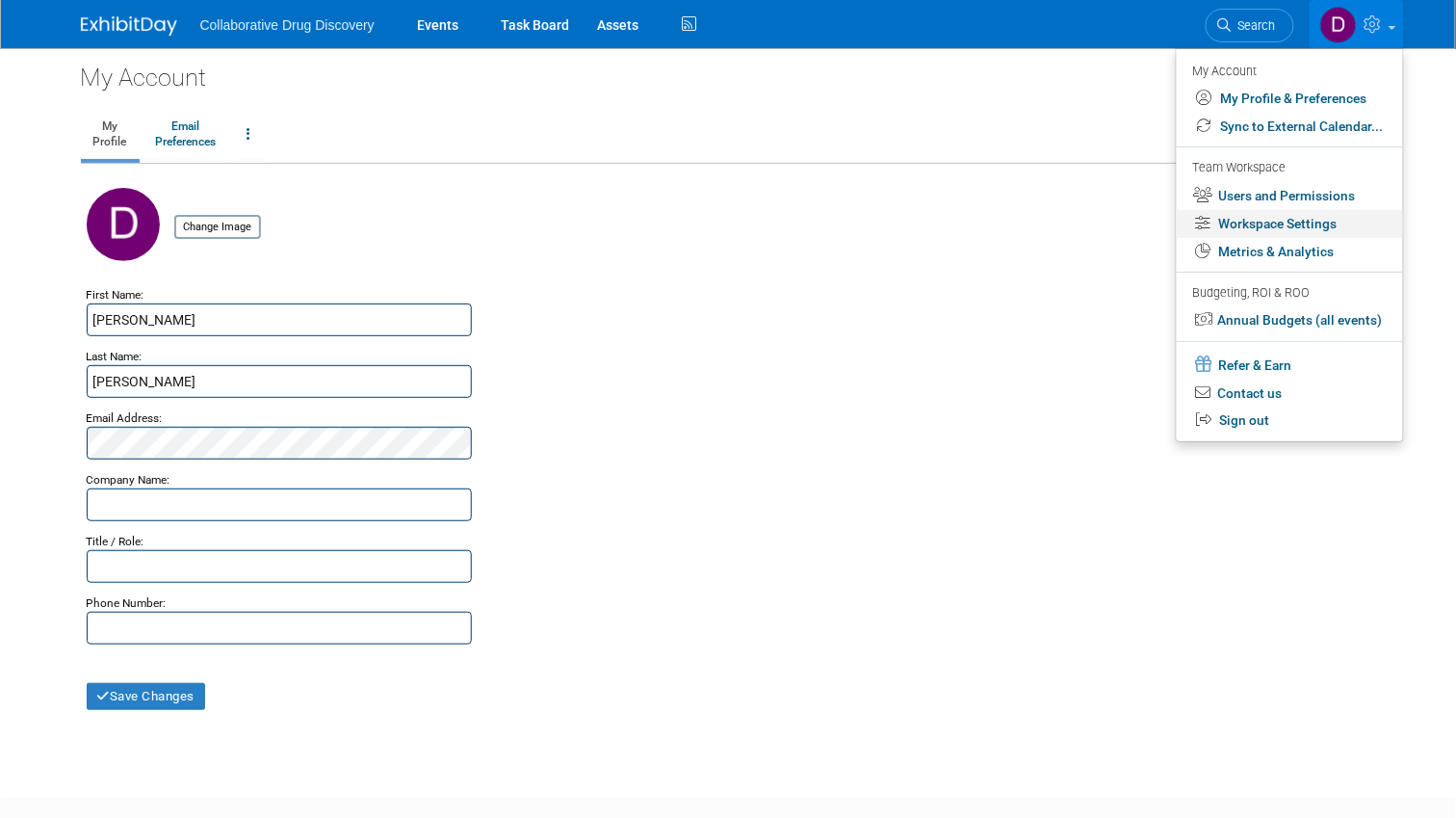
click at [1309, 229] on link "Workspace Settings" at bounding box center [1289, 223] width 226 height 28
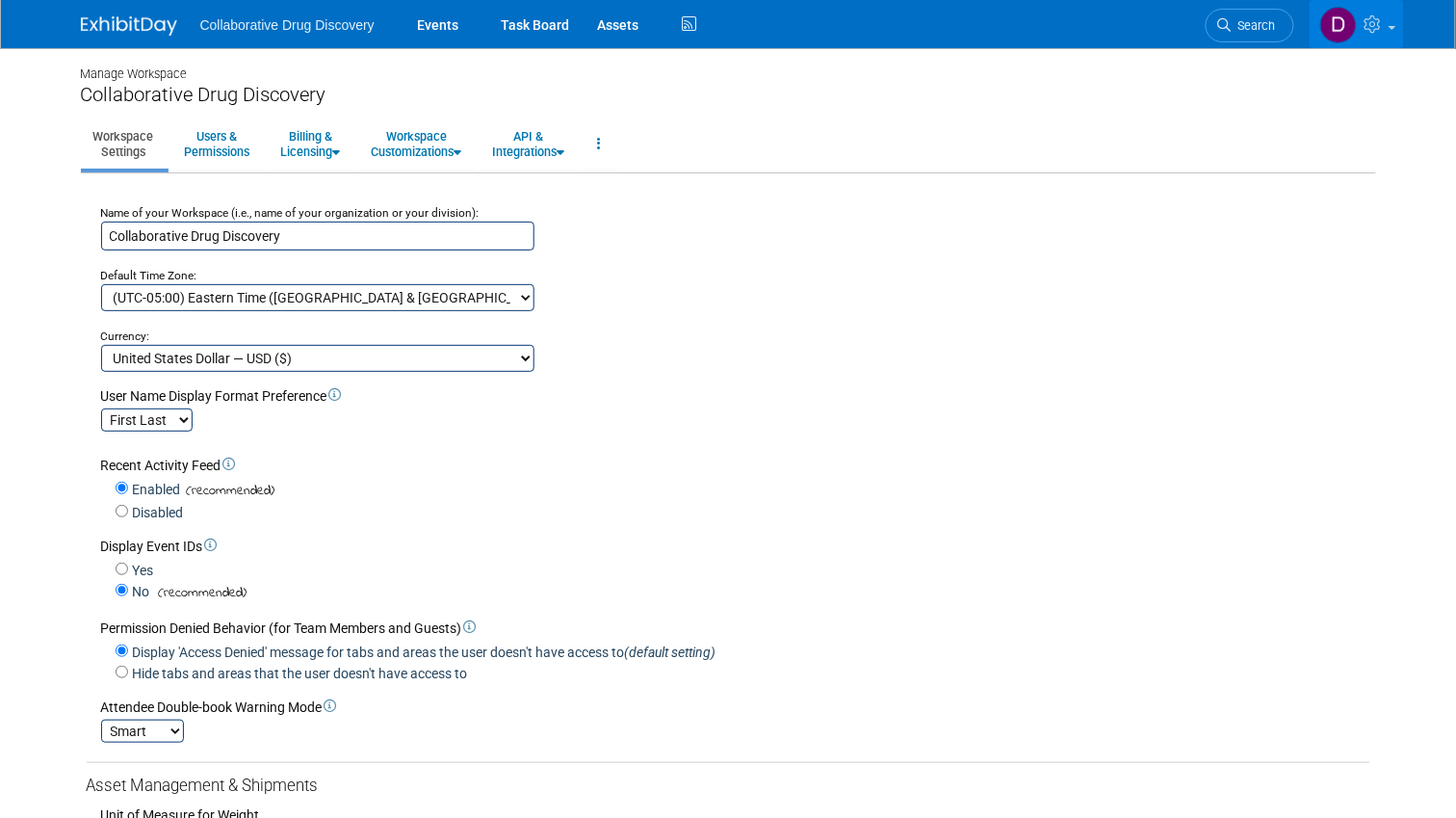
click at [1357, 28] on img at bounding box center [1338, 24] width 36 height 36
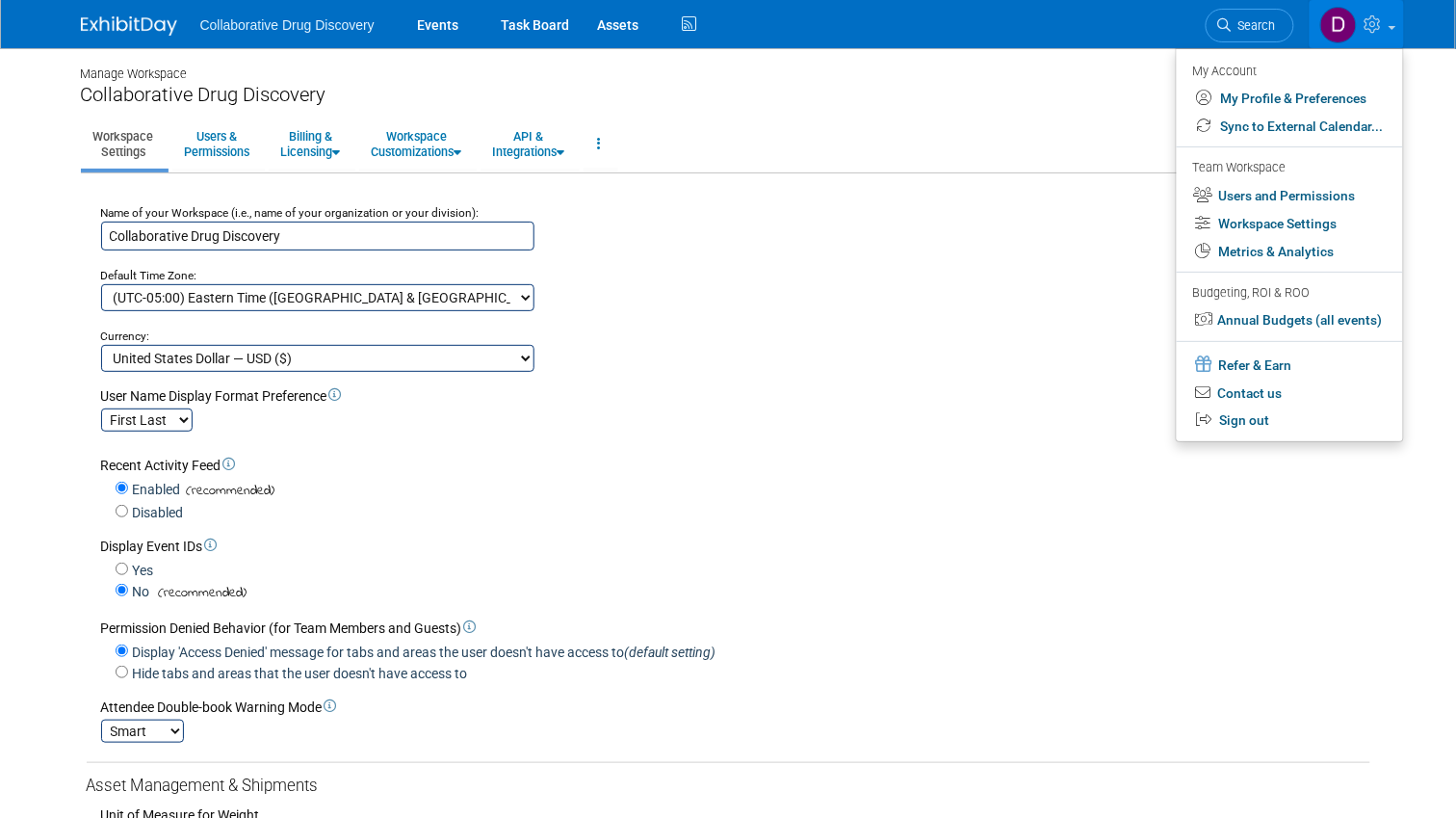
click at [1351, 27] on img at bounding box center [1338, 24] width 36 height 36
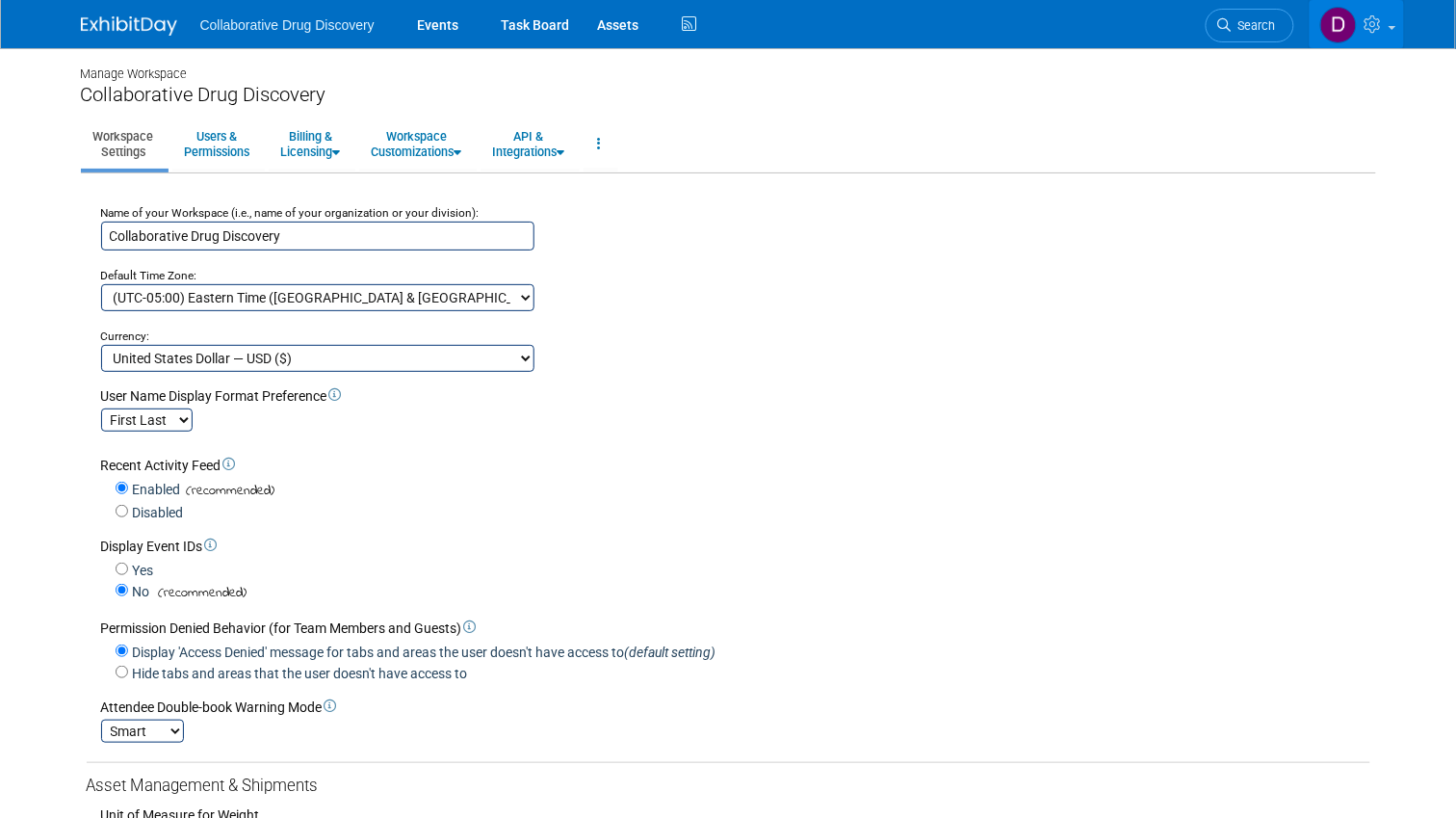
click at [1351, 27] on img at bounding box center [1338, 24] width 36 height 36
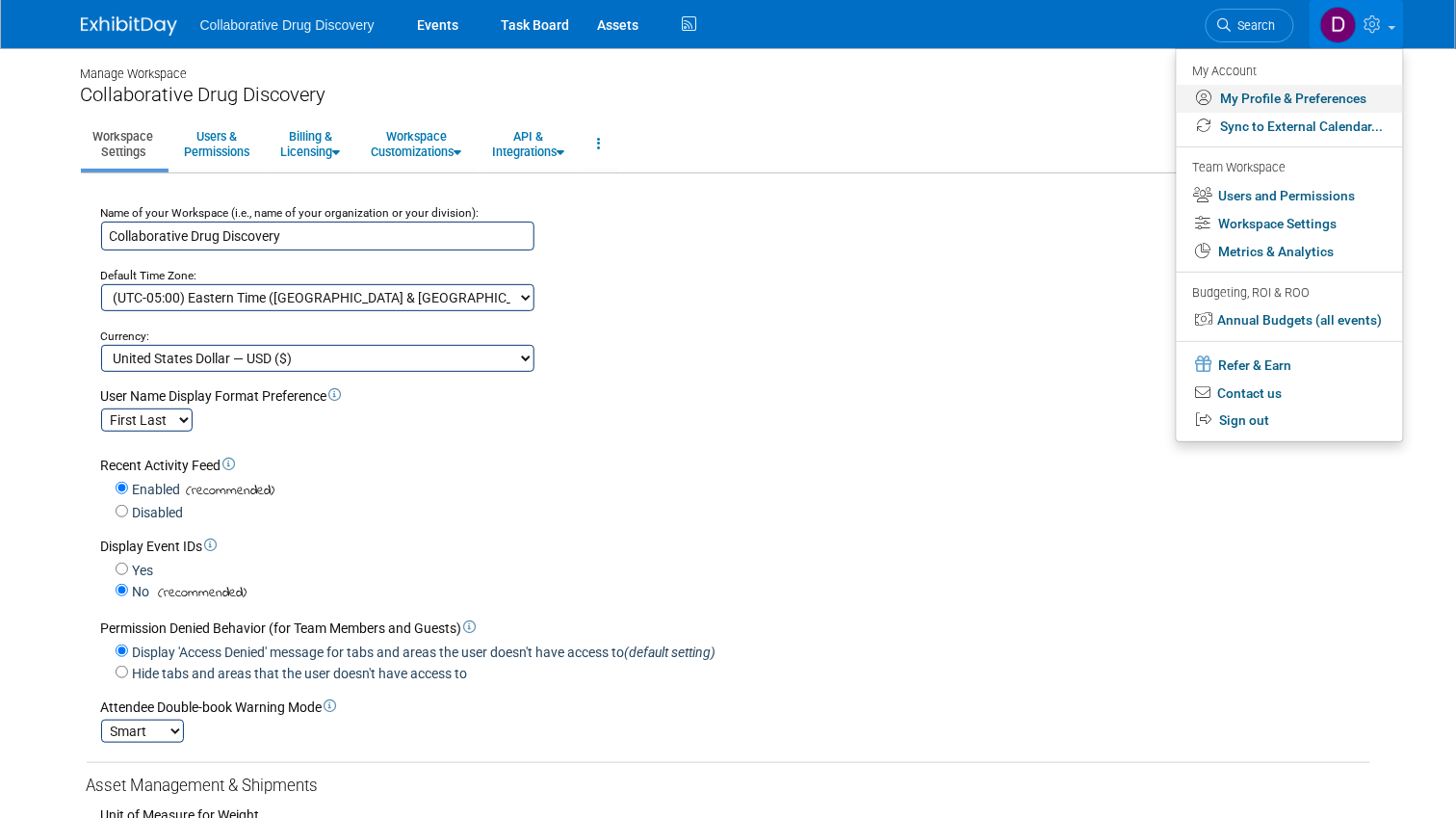
click at [1313, 99] on link "My Profile & Preferences" at bounding box center [1289, 99] width 226 height 28
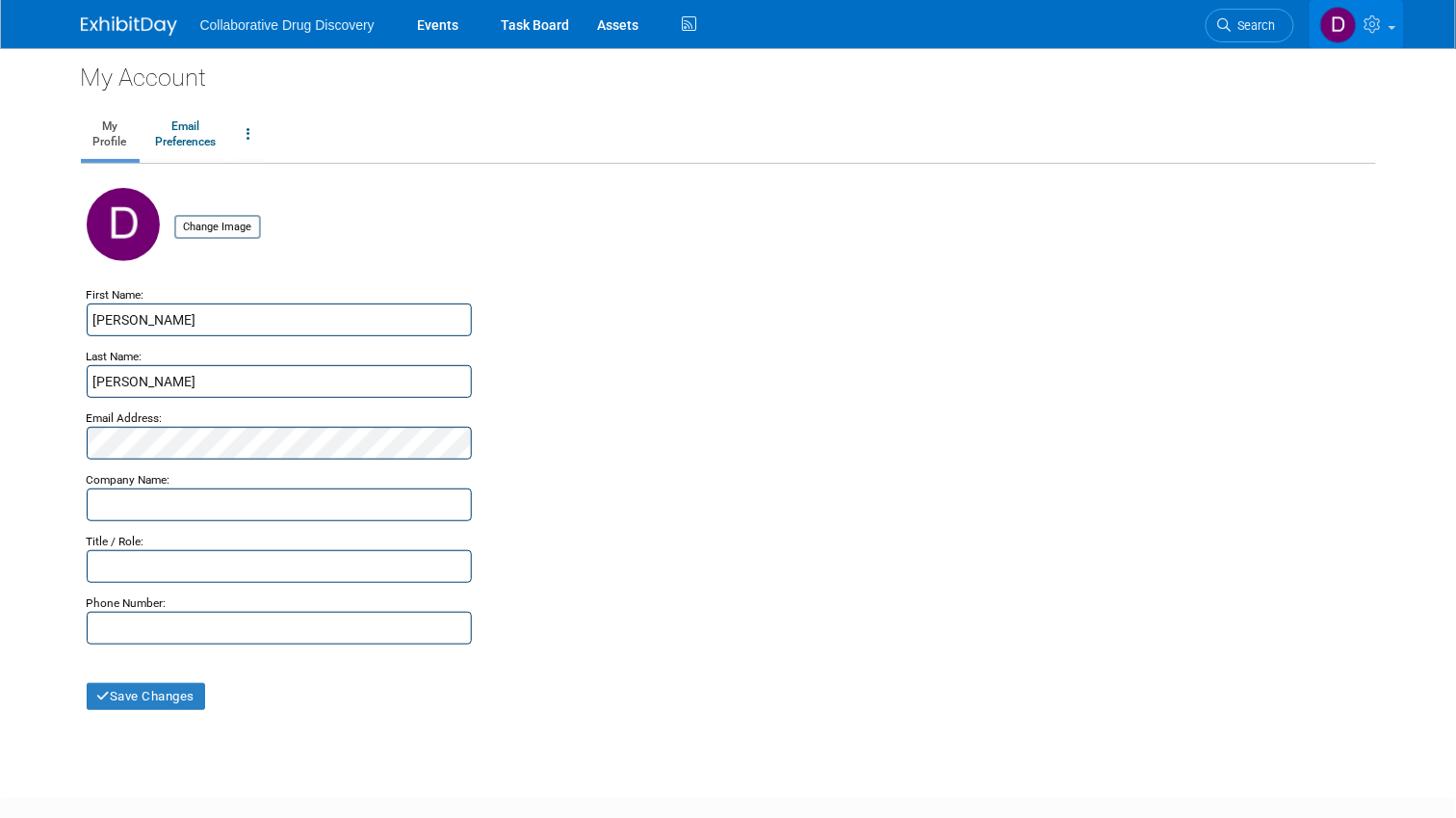
click at [1344, 33] on img at bounding box center [1338, 24] width 36 height 36
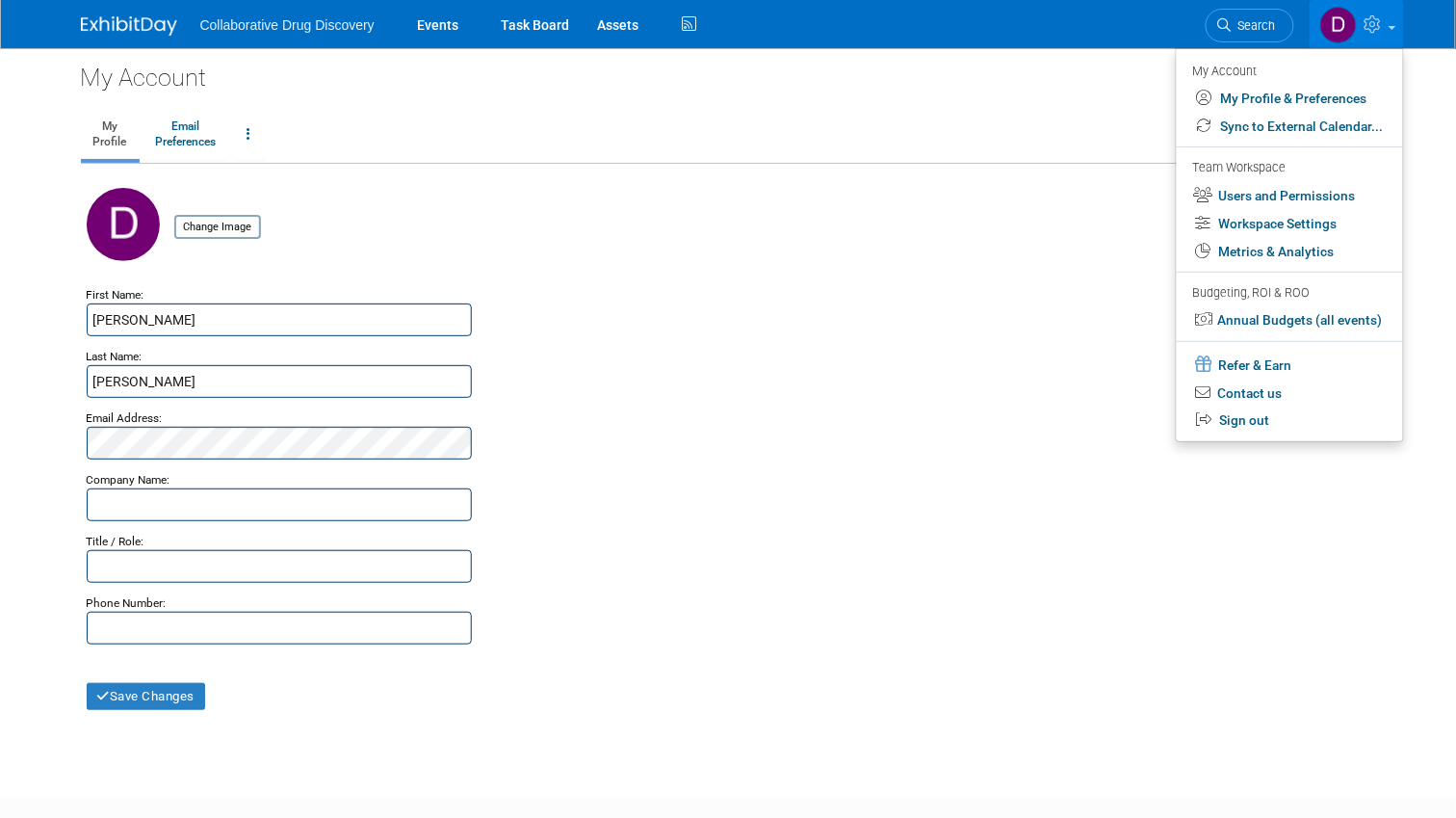
click at [1378, 36] on link at bounding box center [1357, 24] width 94 height 48
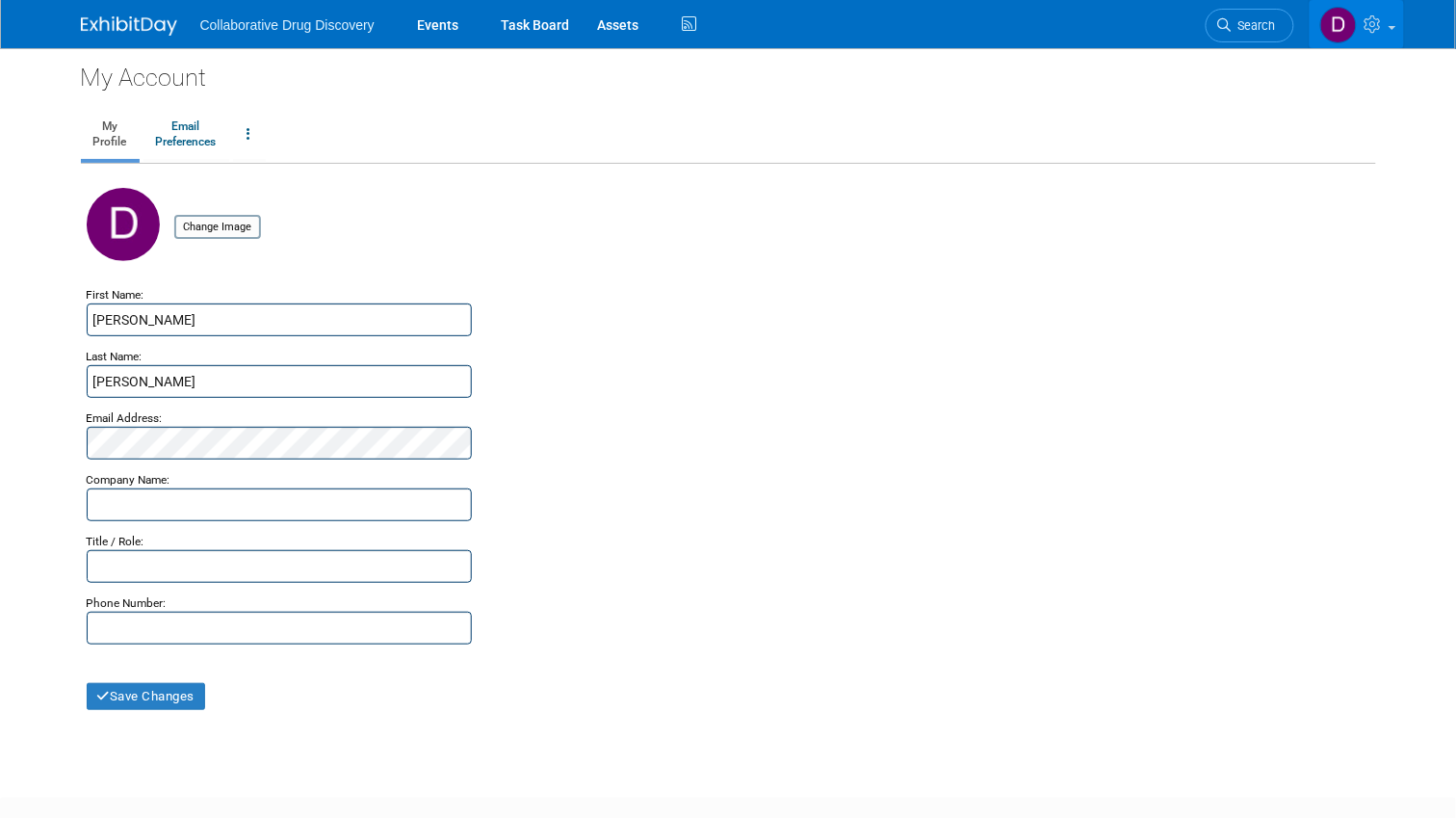
click at [1342, 36] on img at bounding box center [1338, 24] width 36 height 36
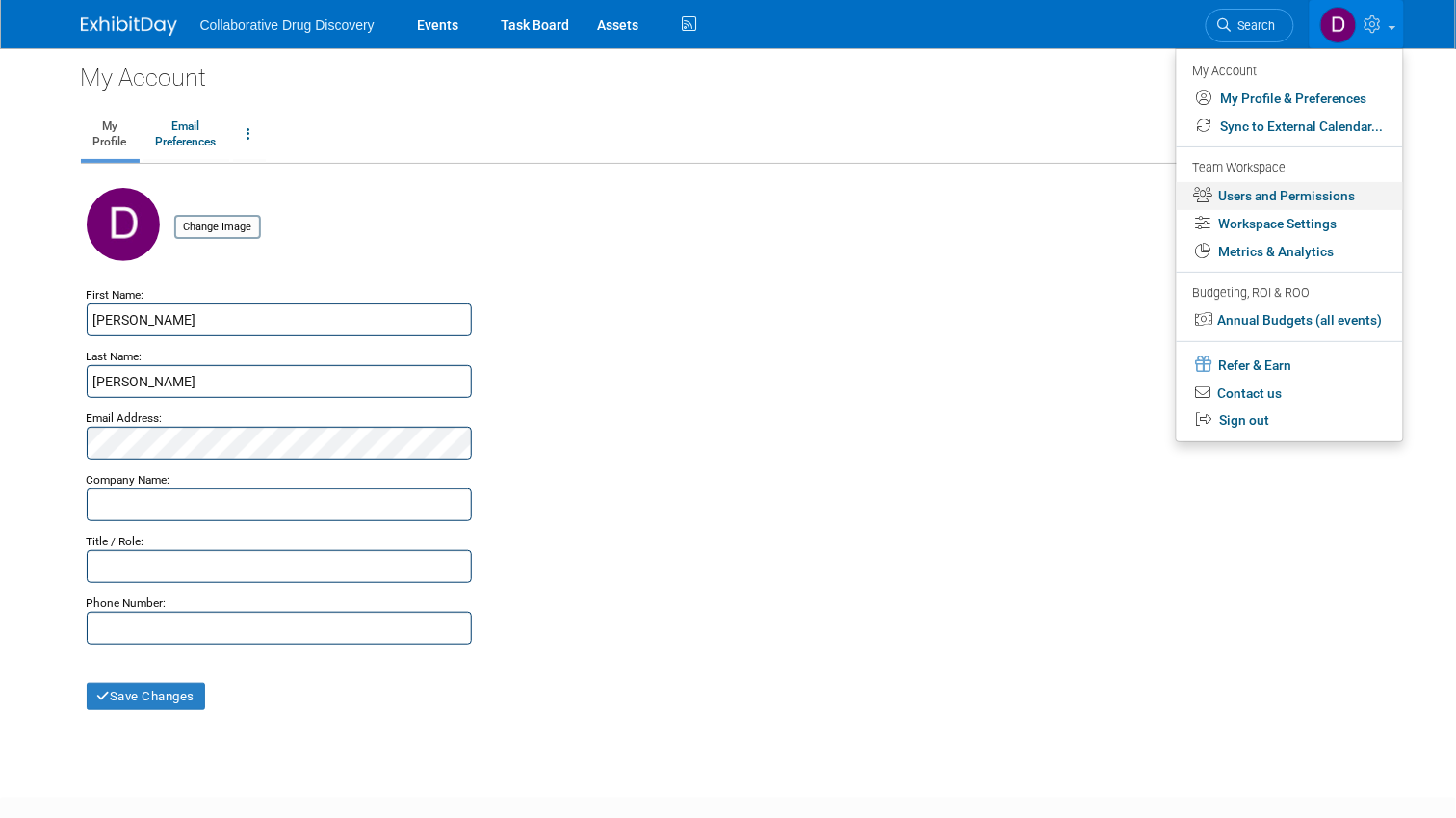
click at [1283, 201] on link "Users and Permissions" at bounding box center [1289, 196] width 226 height 28
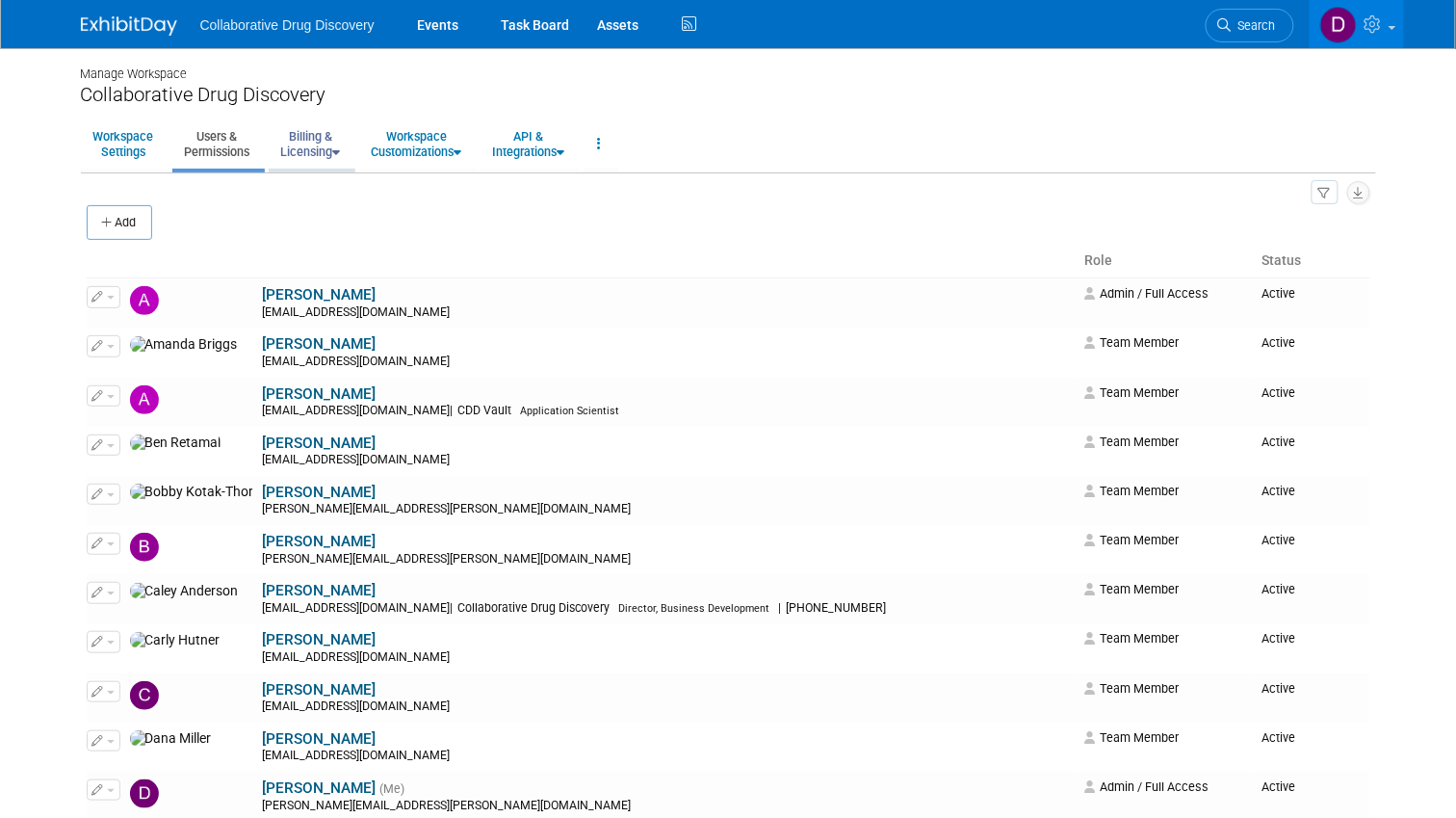
click at [315, 151] on link "Billing & Licensing" at bounding box center [311, 144] width 85 height 47
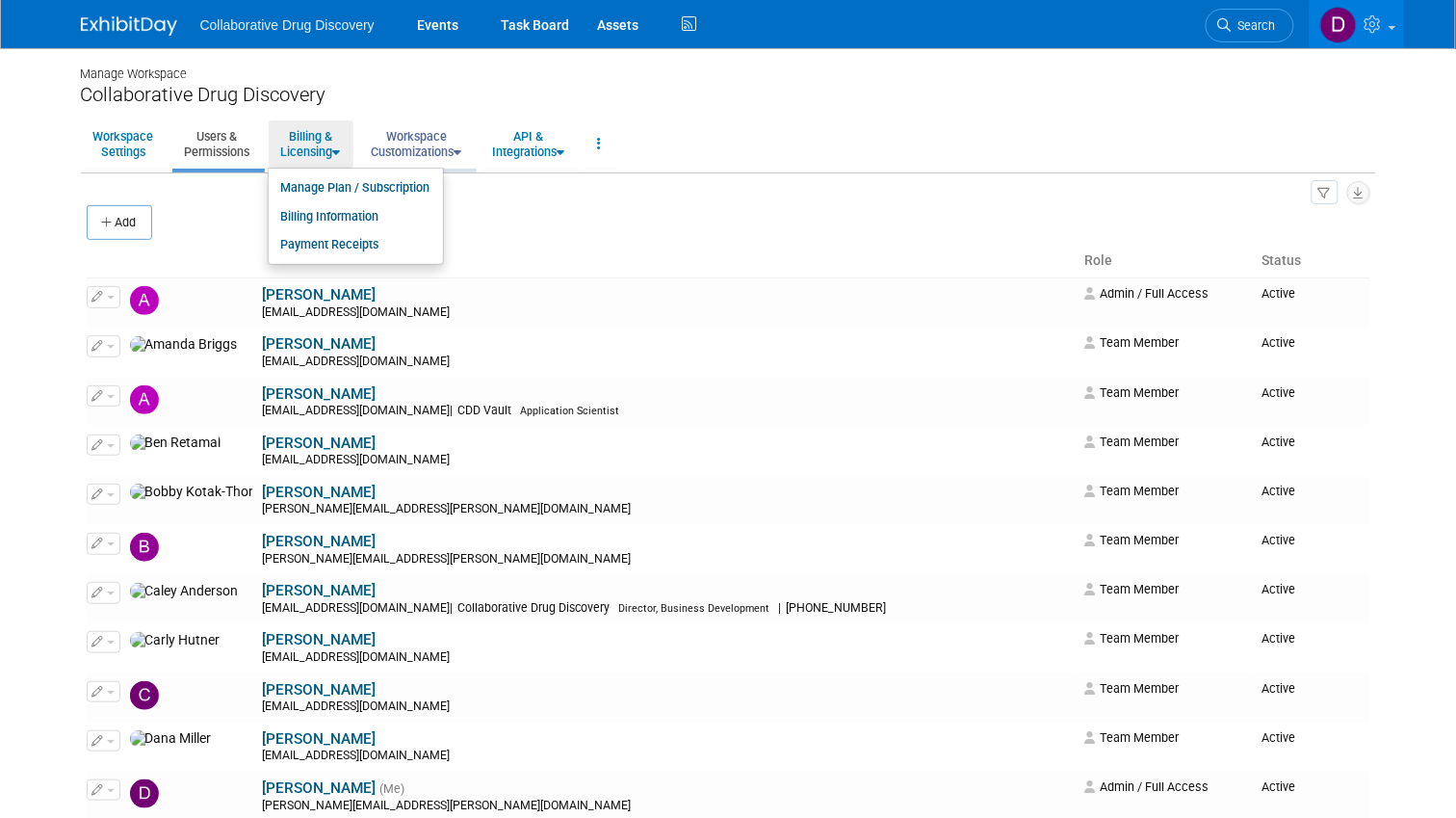
click at [416, 157] on link "Workspace Customizations" at bounding box center [417, 144] width 116 height 47
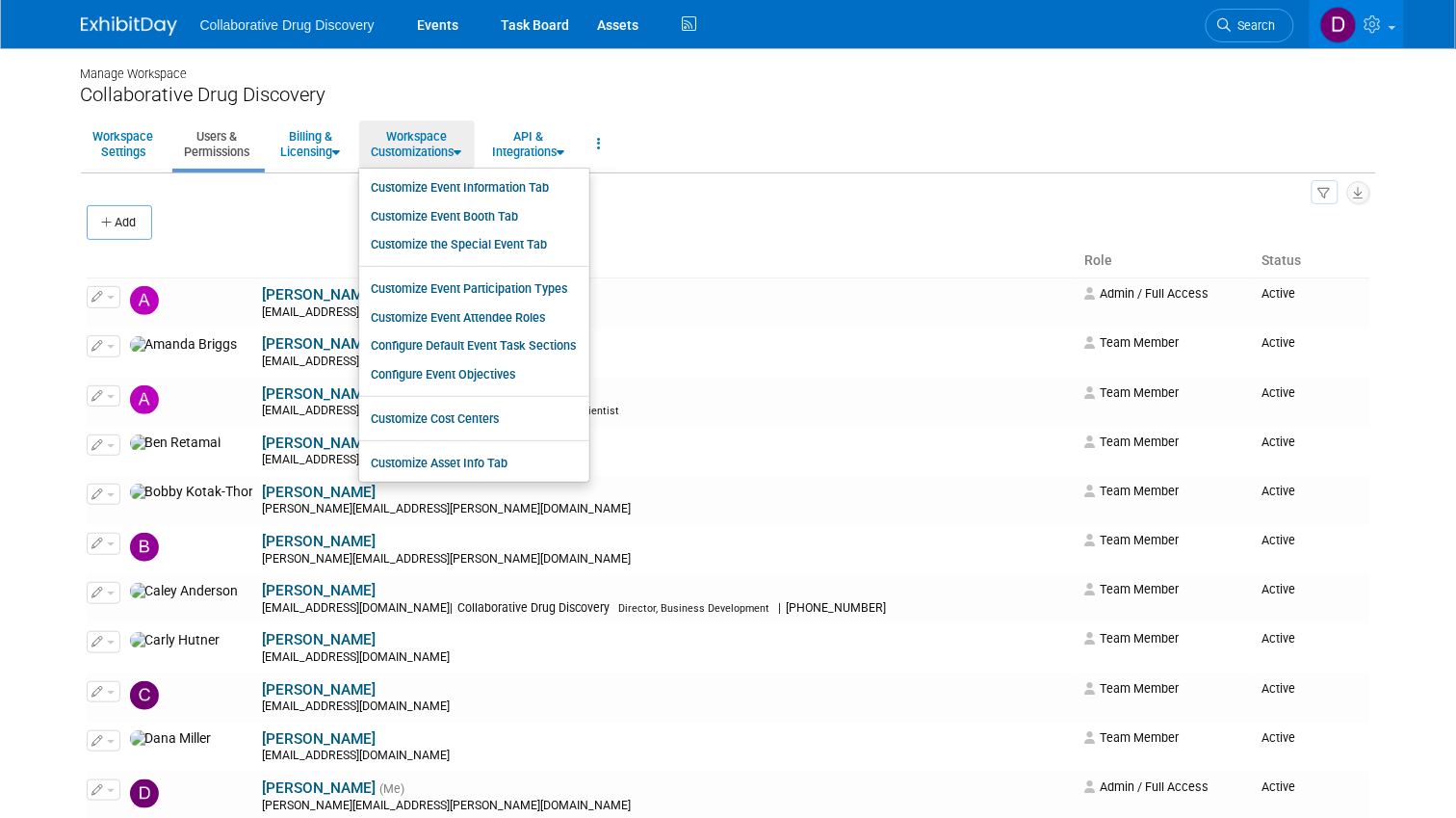
click at [787, 150] on ul "Workspace Settings Users & Permissions Billing & Licensing Manage Plan / Subscr…" at bounding box center [729, 145] width 1295 height 54
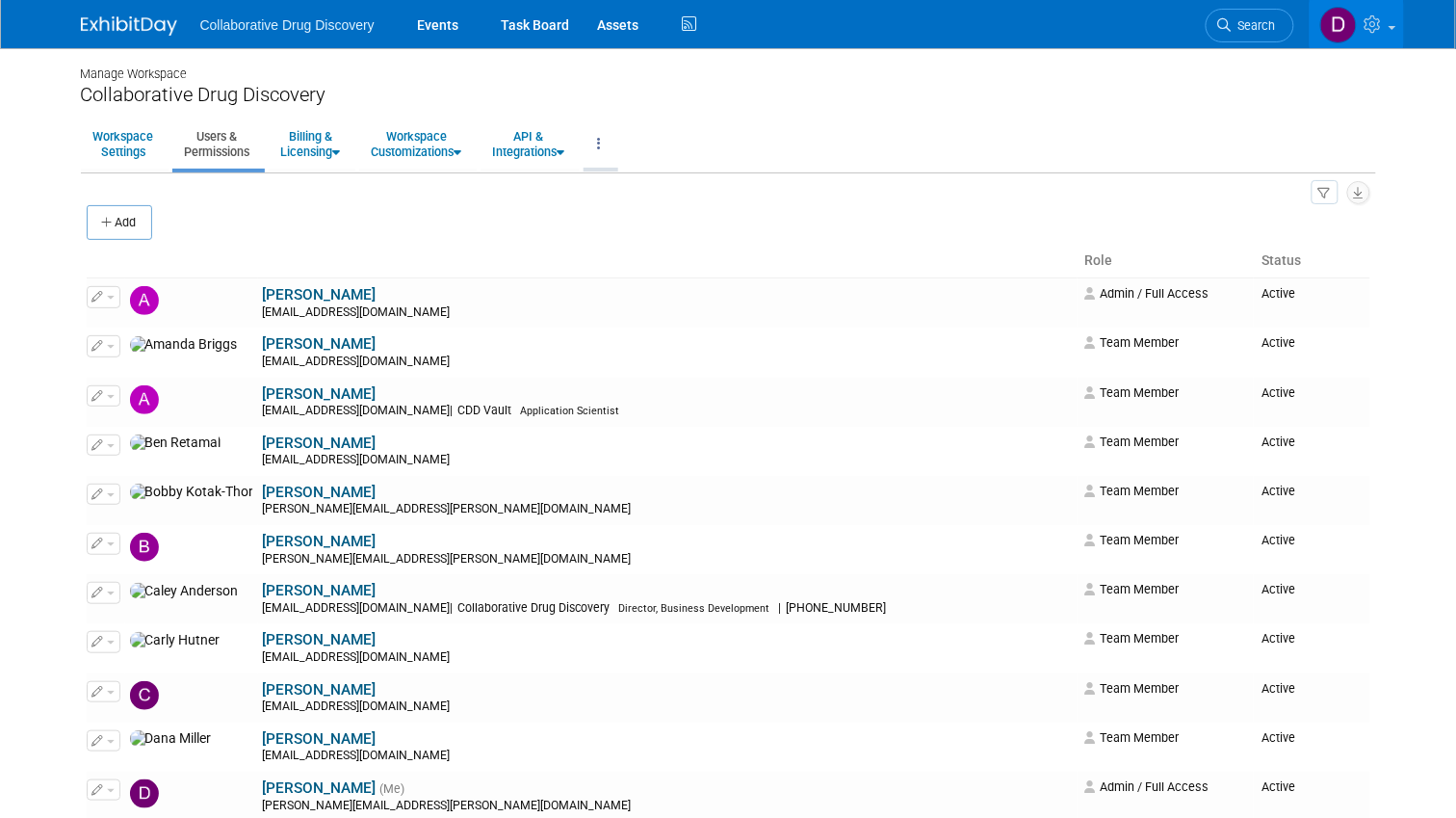
click at [597, 151] on link at bounding box center [600, 144] width 32 height 47
click at [676, 185] on link "Workspace Logs" at bounding box center [665, 186] width 163 height 28
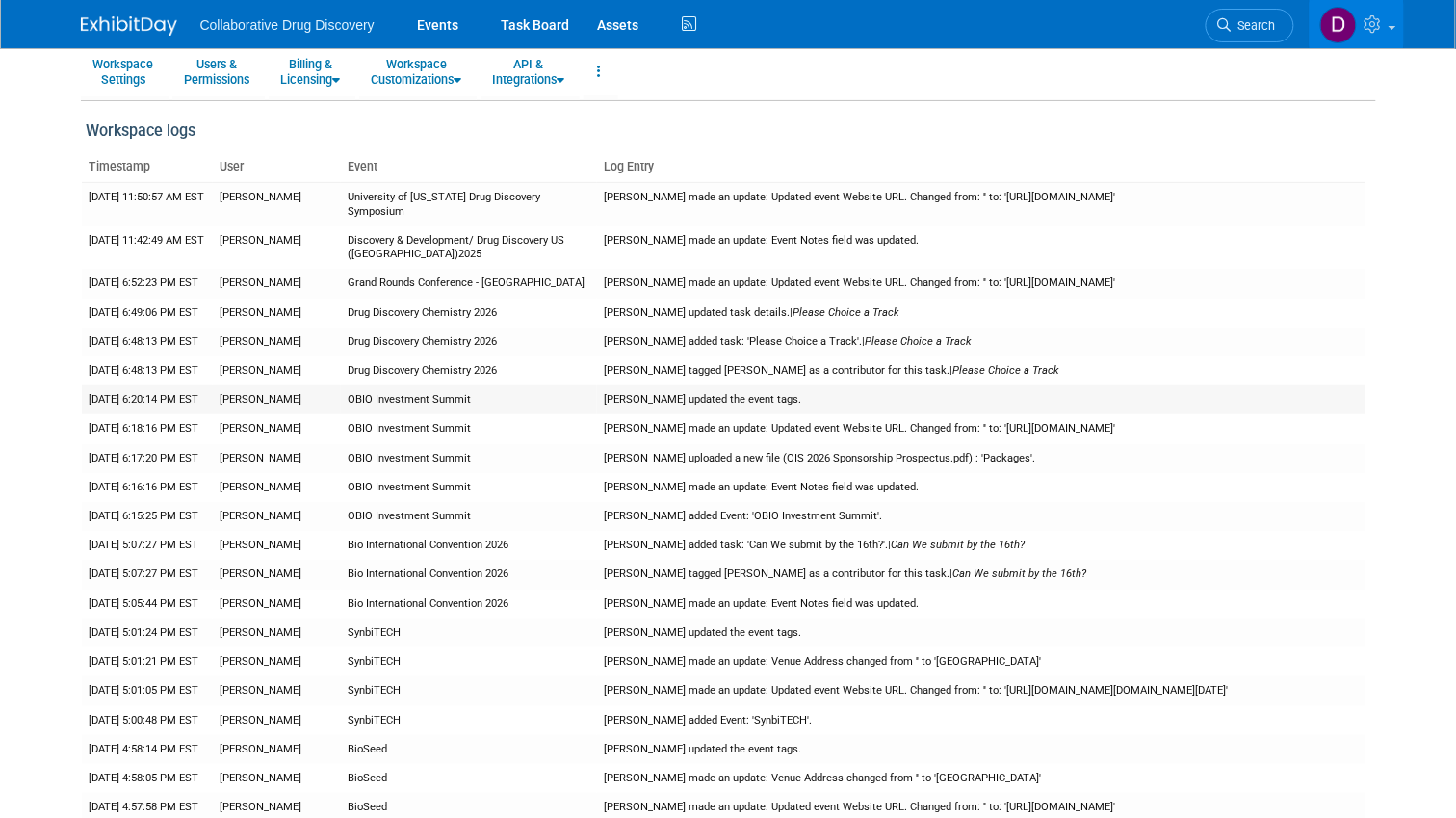
scroll to position [95, 0]
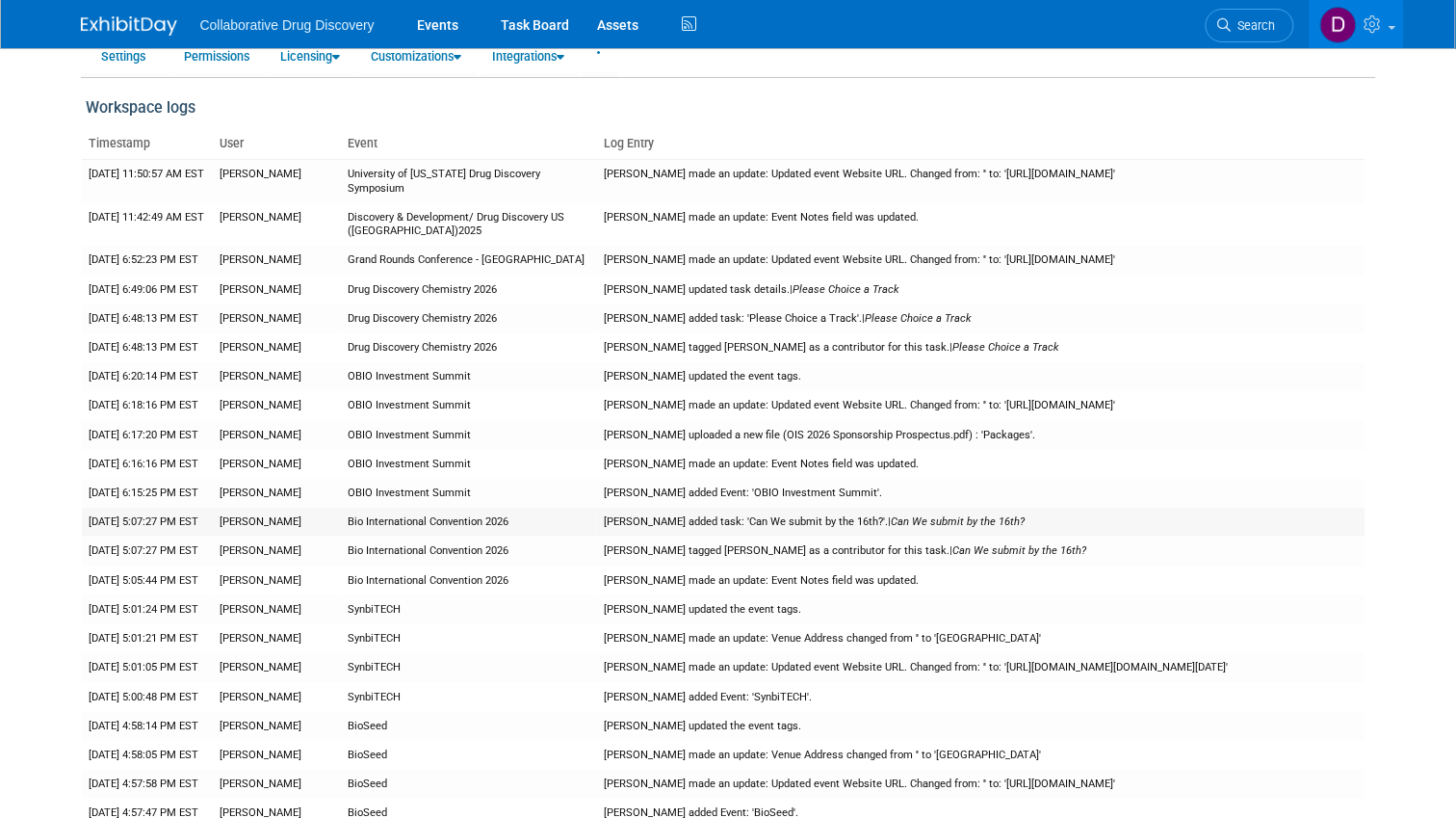
click at [482, 522] on td "Bio International Convention 2026" at bounding box center [468, 521] width 256 height 28
click at [481, 522] on td "Bio International Convention 2026" at bounding box center [468, 521] width 256 height 28
click at [481, 523] on td "Bio International Convention 2026" at bounding box center [468, 521] width 256 height 28
copy tr "Bio International Convention 2026"
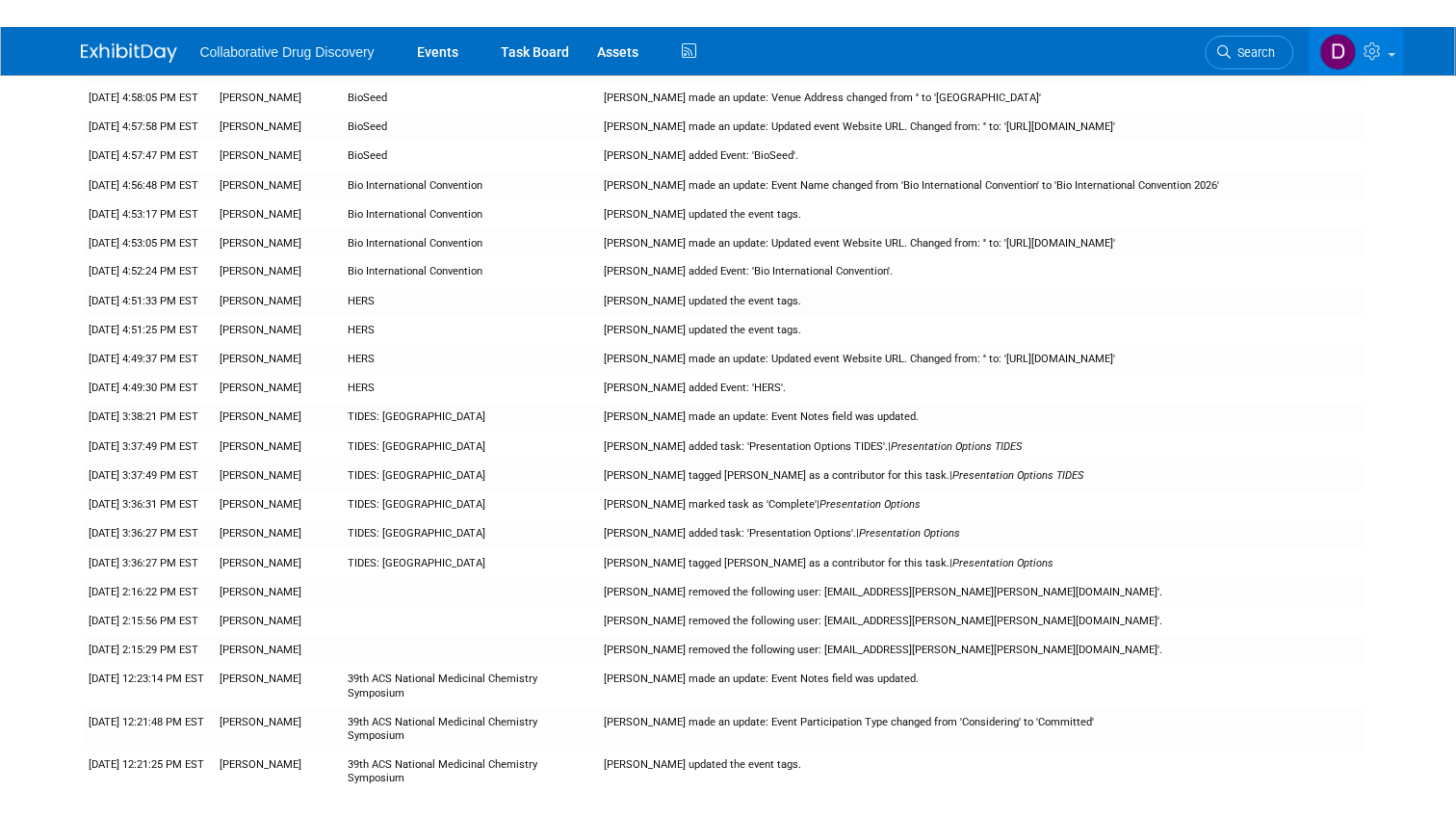
scroll to position [0, 0]
